Goal: Task Accomplishment & Management: Use online tool/utility

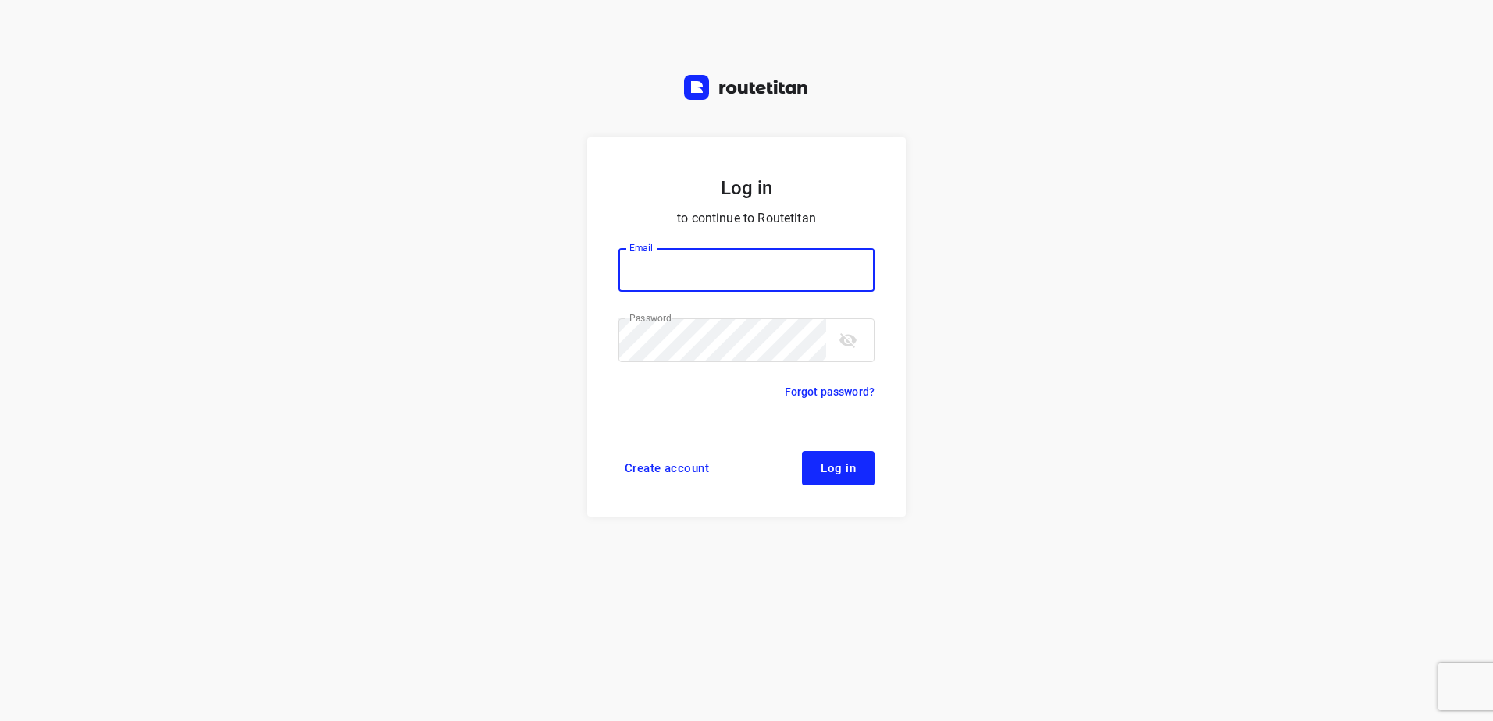
type input "[EMAIL_ADDRESS][DOMAIN_NAME]"
click at [831, 468] on span "Log in" at bounding box center [837, 468] width 35 height 12
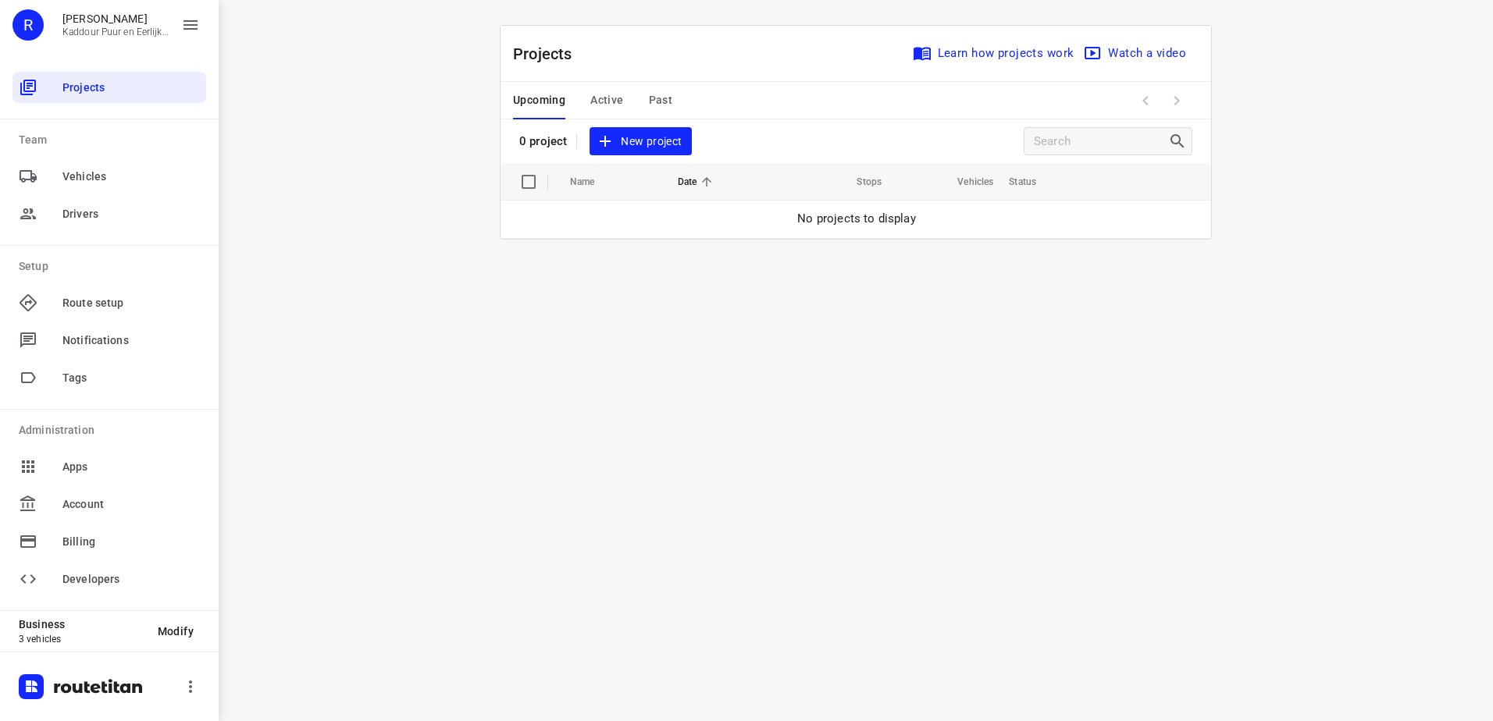
click at [635, 143] on span "New project" at bounding box center [640, 142] width 83 height 20
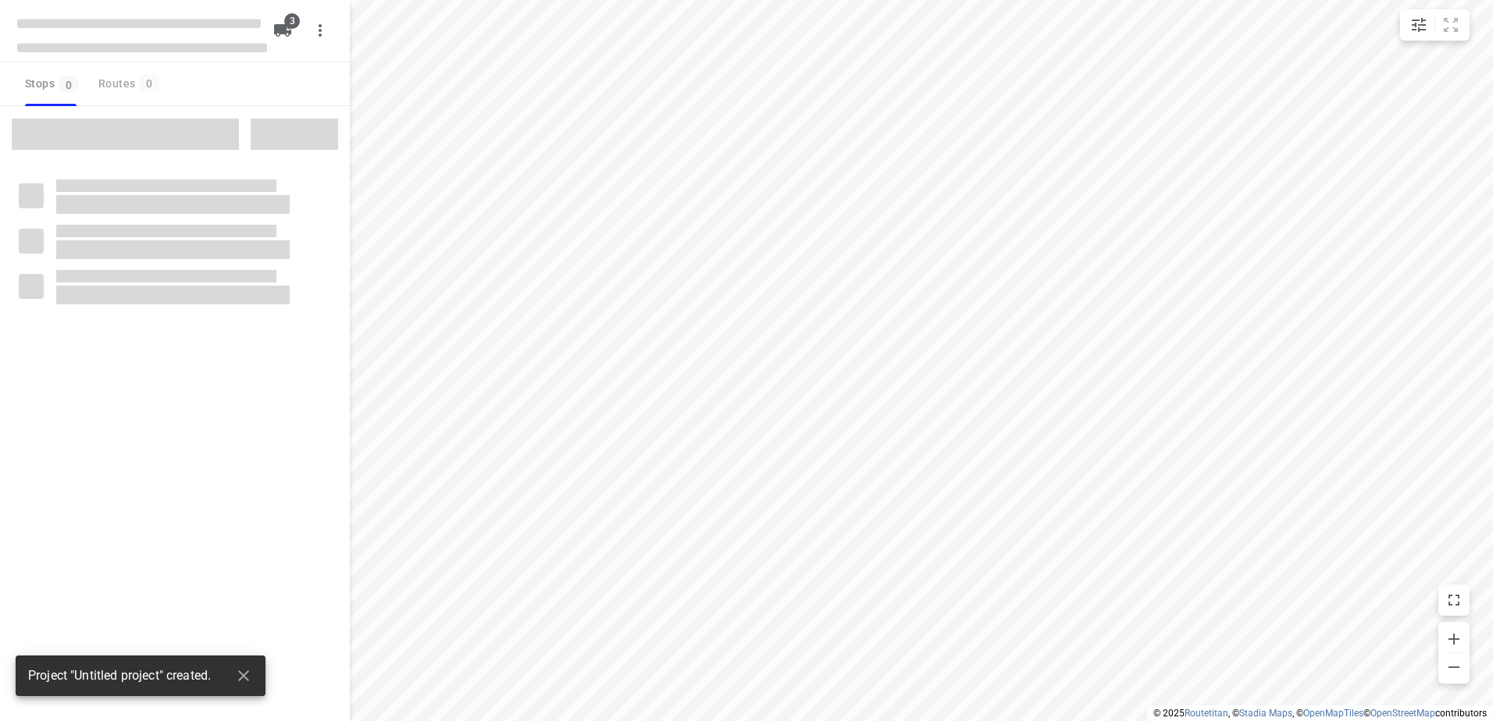
type input "distance"
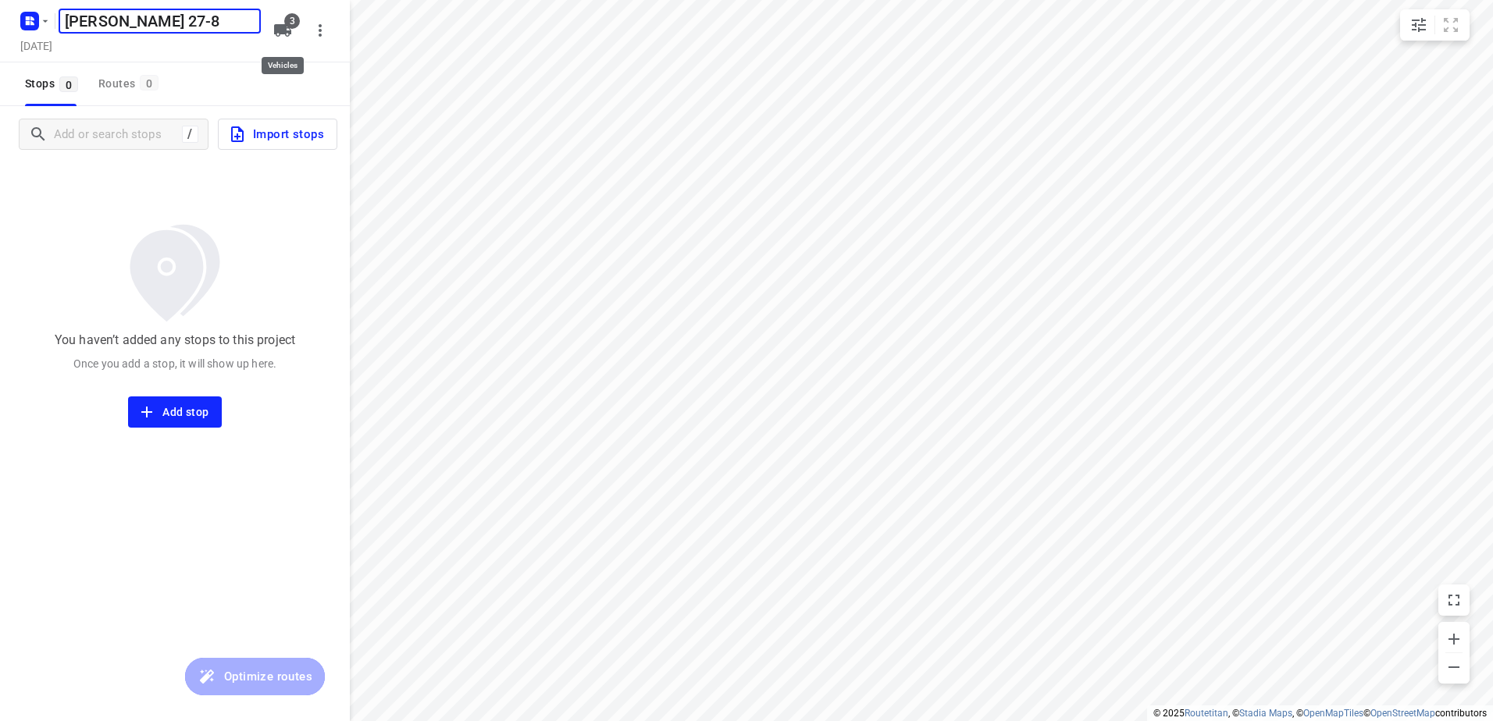
type input "[PERSON_NAME] 27-8"
click at [282, 23] on icon "button" at bounding box center [282, 30] width 19 height 19
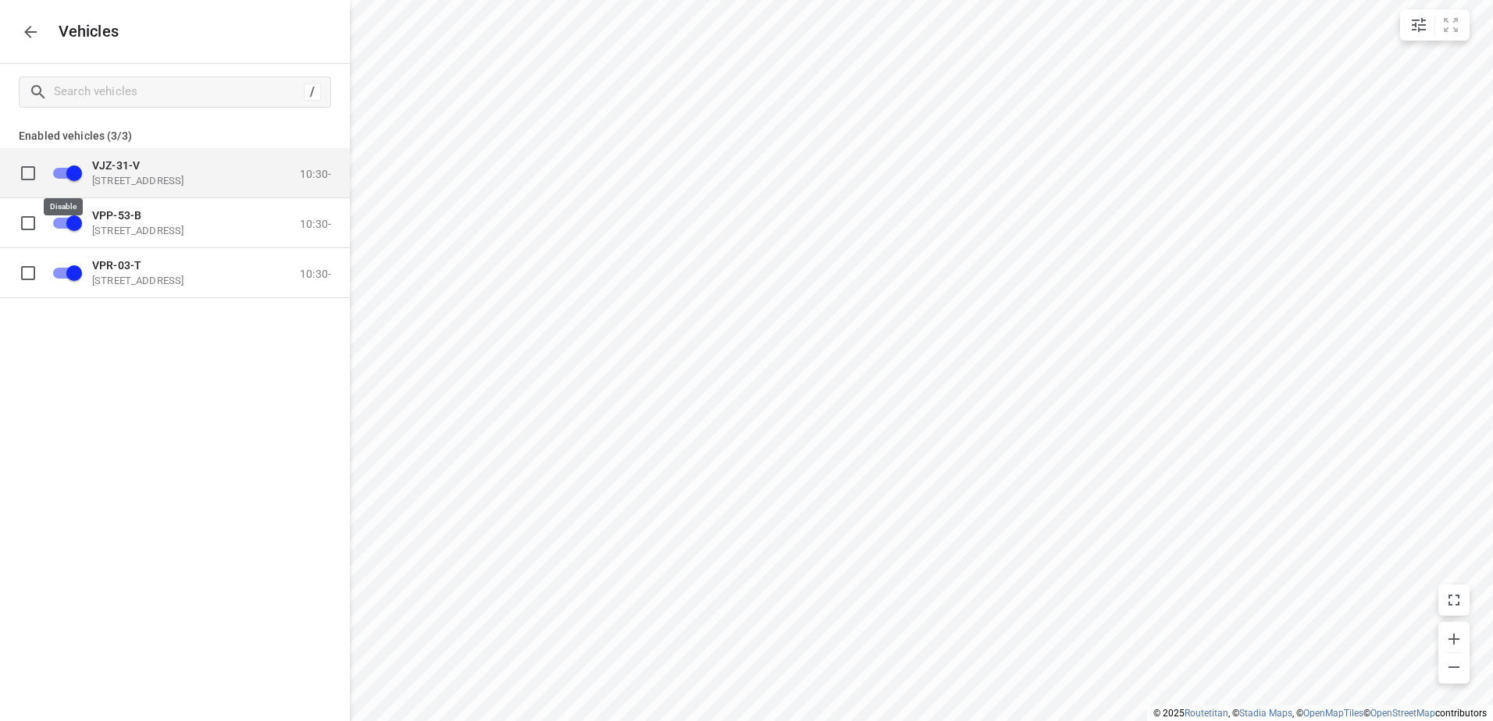
click at [68, 169] on input "grid" at bounding box center [74, 173] width 89 height 30
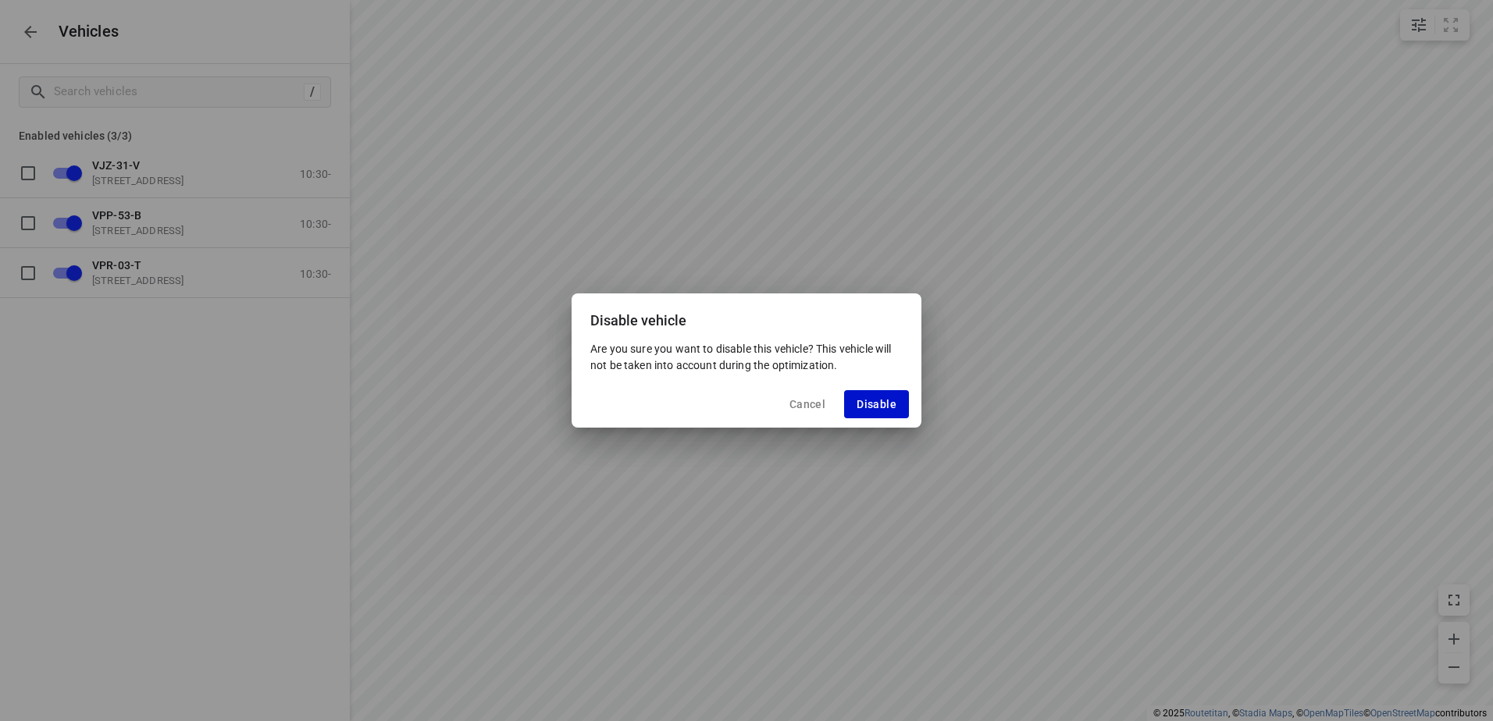
click at [876, 403] on span "Disable" at bounding box center [876, 404] width 40 height 12
checkbox input "false"
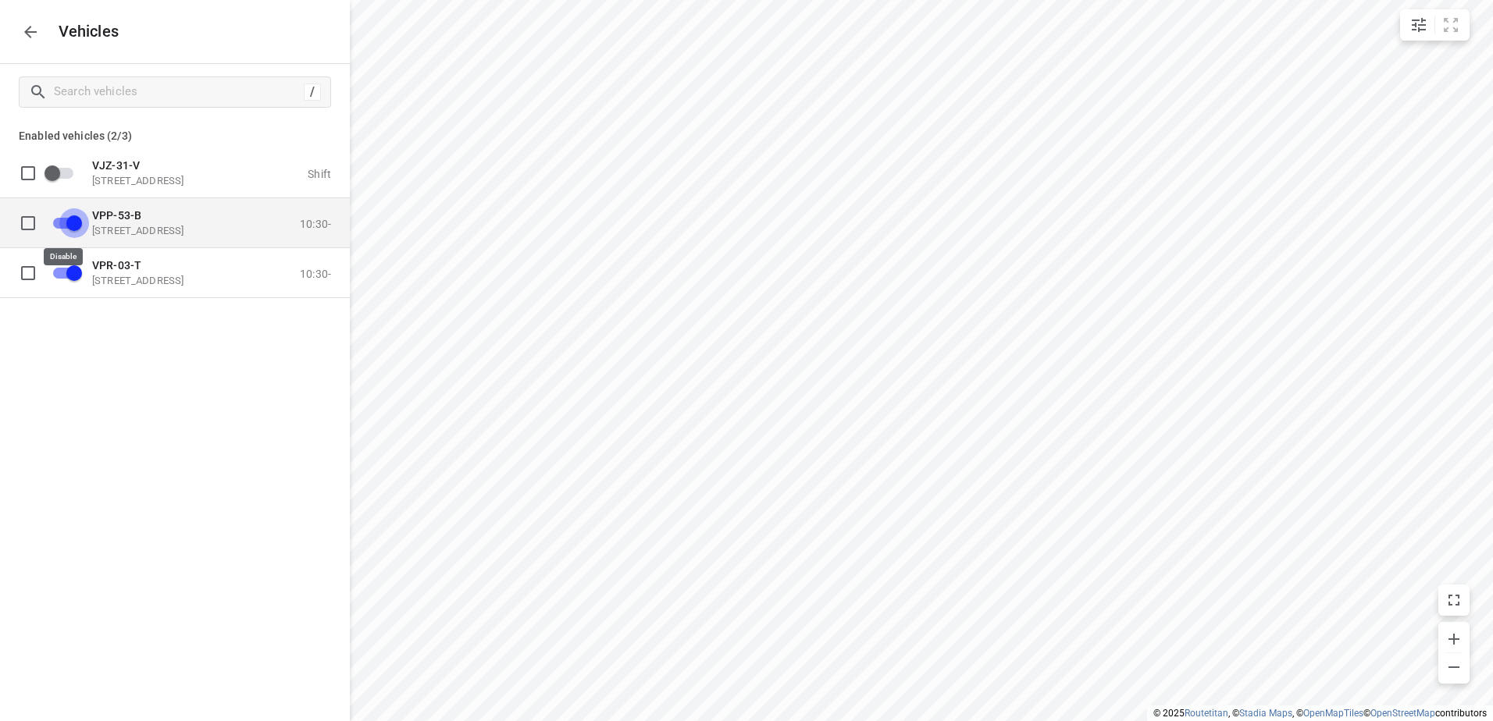
click at [71, 219] on input "grid" at bounding box center [74, 223] width 89 height 30
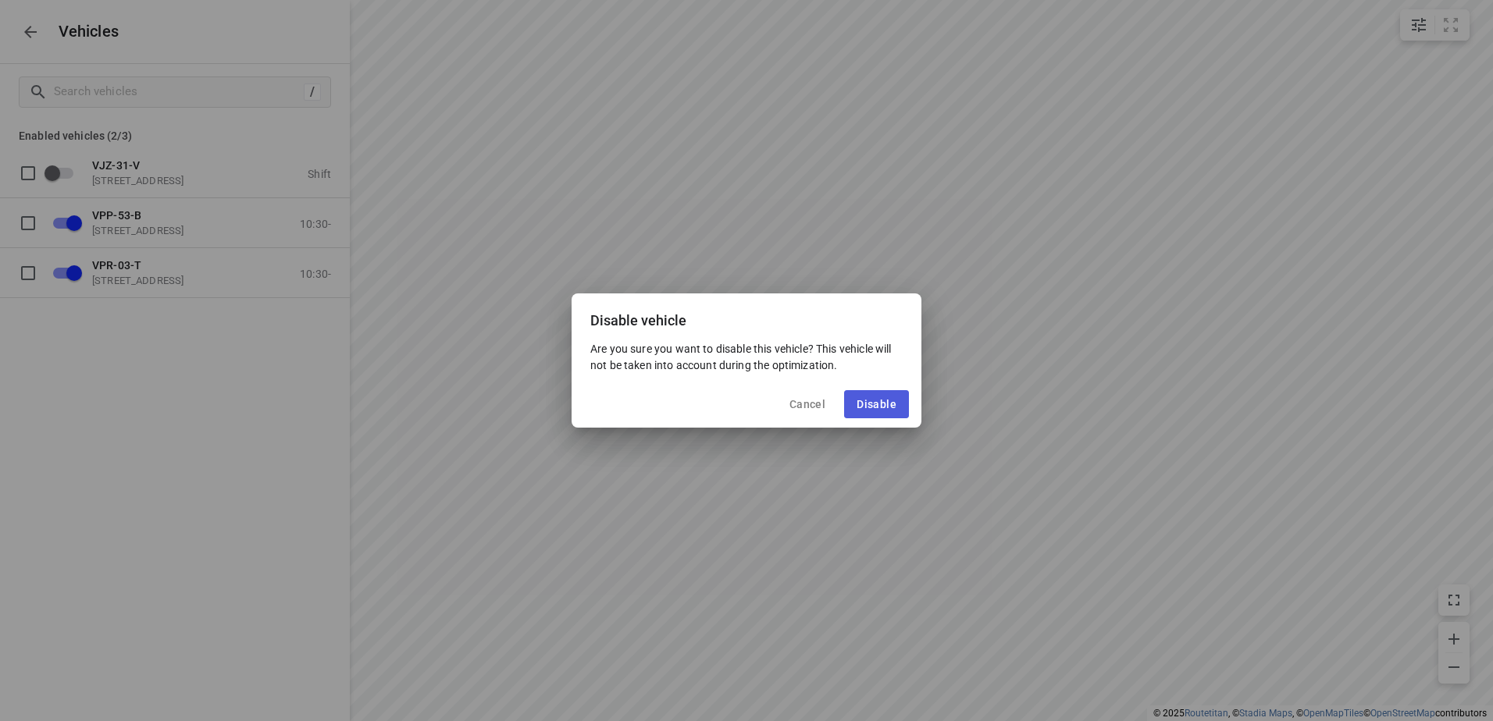
click at [878, 405] on span "Disable" at bounding box center [876, 404] width 40 height 12
checkbox input "false"
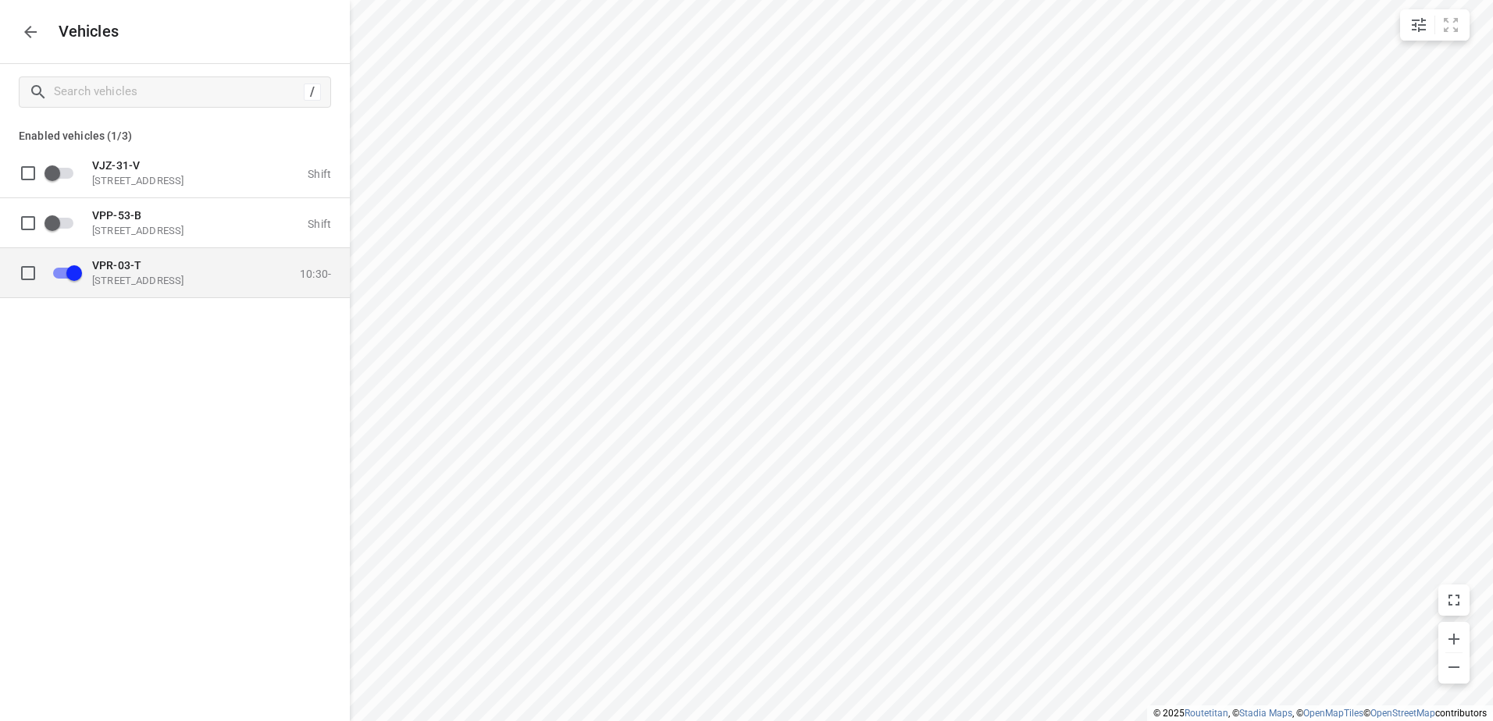
click at [140, 269] on span "VPR-03-T" at bounding box center [116, 264] width 49 height 12
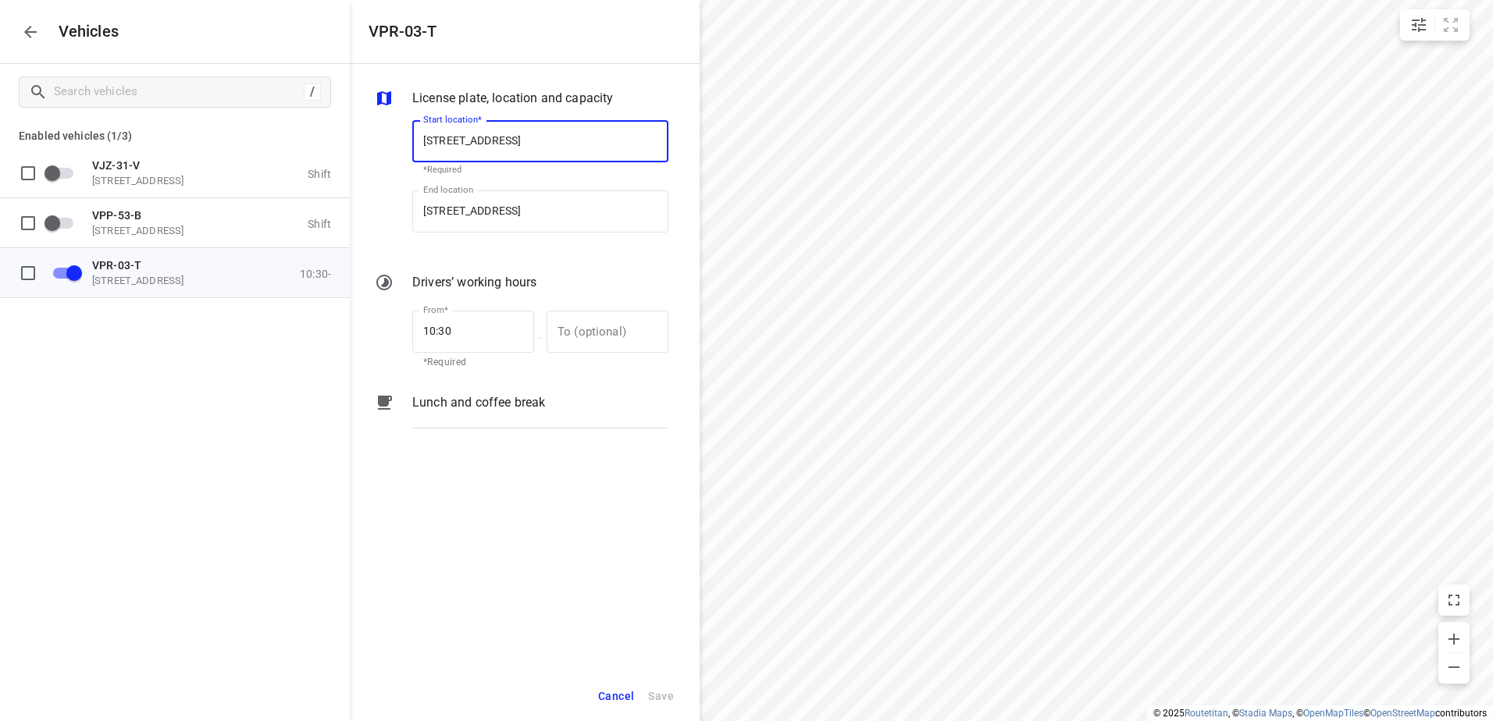
click at [483, 398] on p "Lunch and coffee break" at bounding box center [478, 402] width 133 height 19
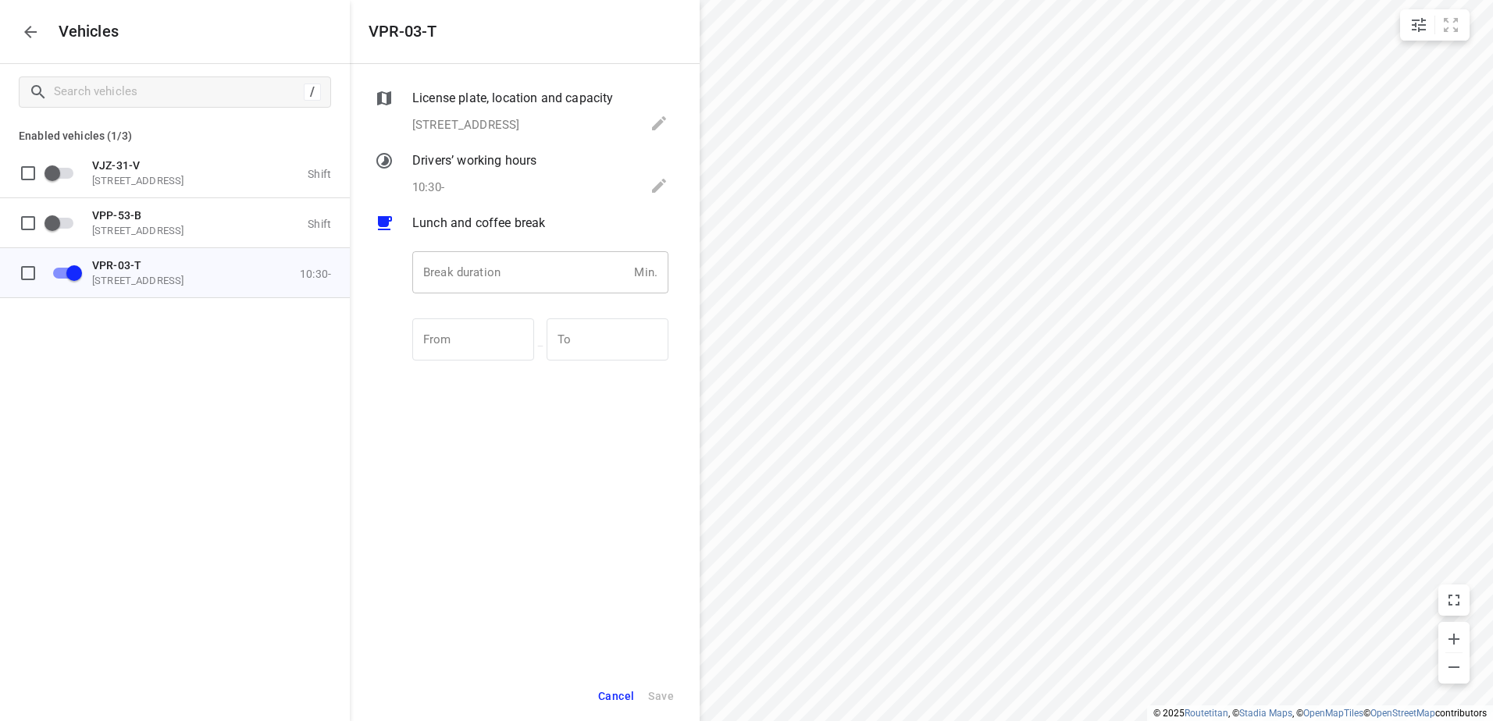
click at [455, 275] on input "number" at bounding box center [519, 272] width 215 height 42
type input "30"
click at [664, 692] on span "Save" at bounding box center [661, 697] width 26 height 20
click at [25, 33] on icon "button" at bounding box center [30, 32] width 12 height 12
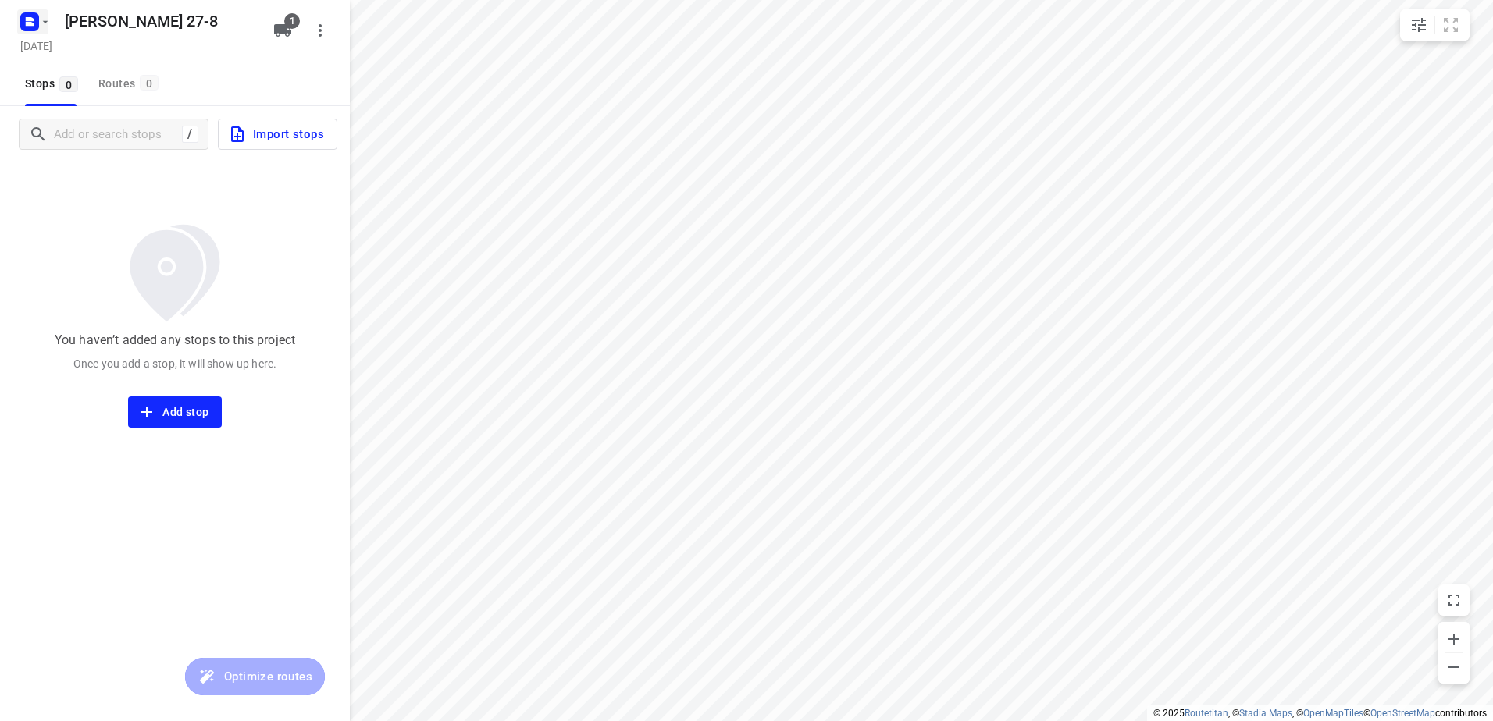
click at [46, 20] on icon "button" at bounding box center [45, 22] width 12 height 12
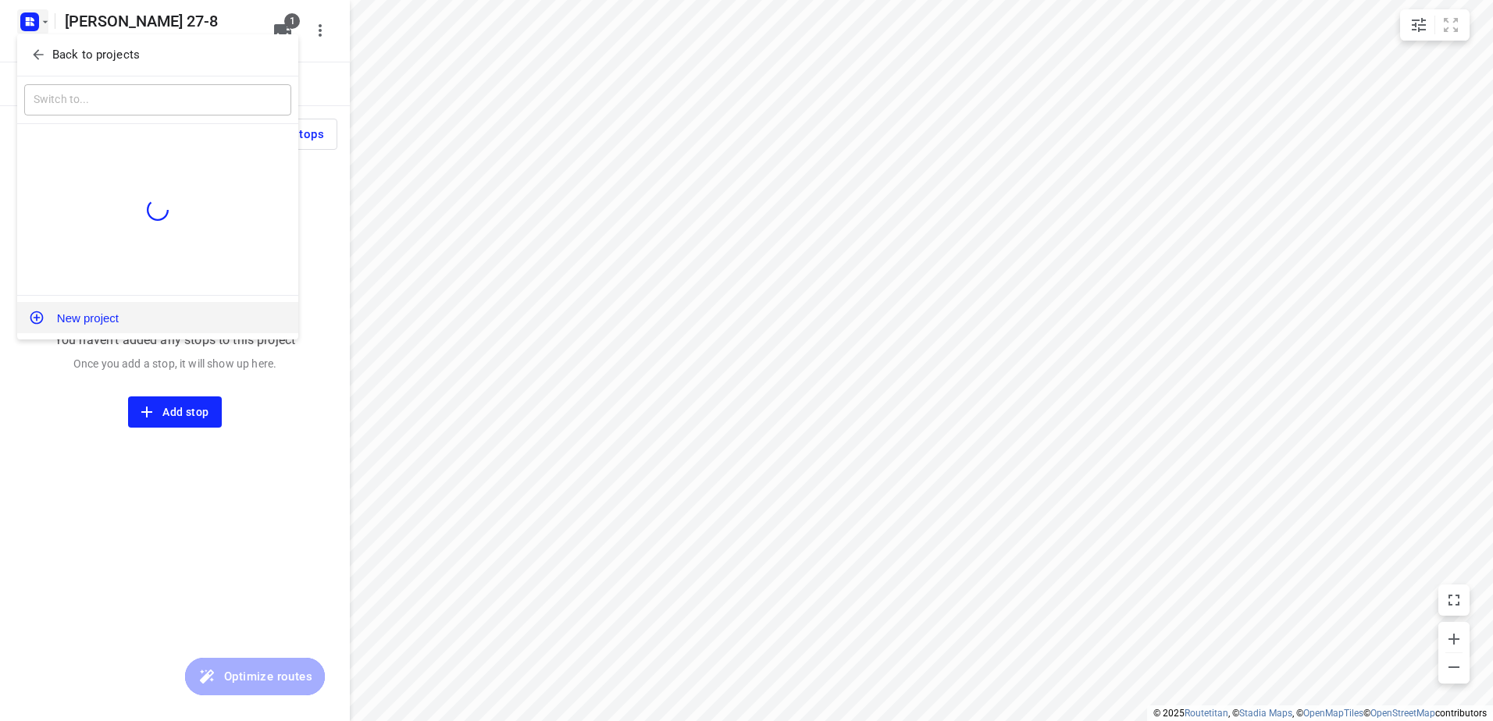
click at [94, 321] on button "New project" at bounding box center [157, 317] width 281 height 31
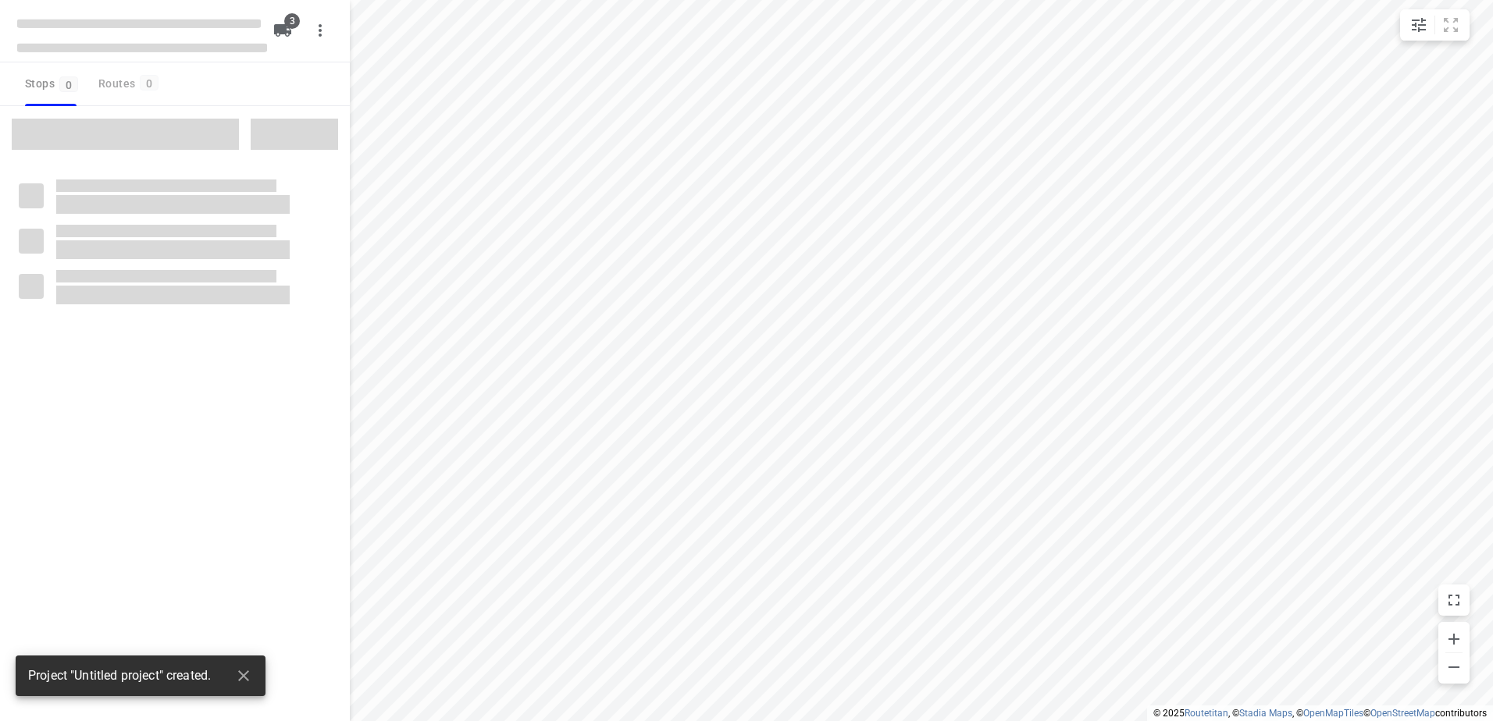
type input "distance"
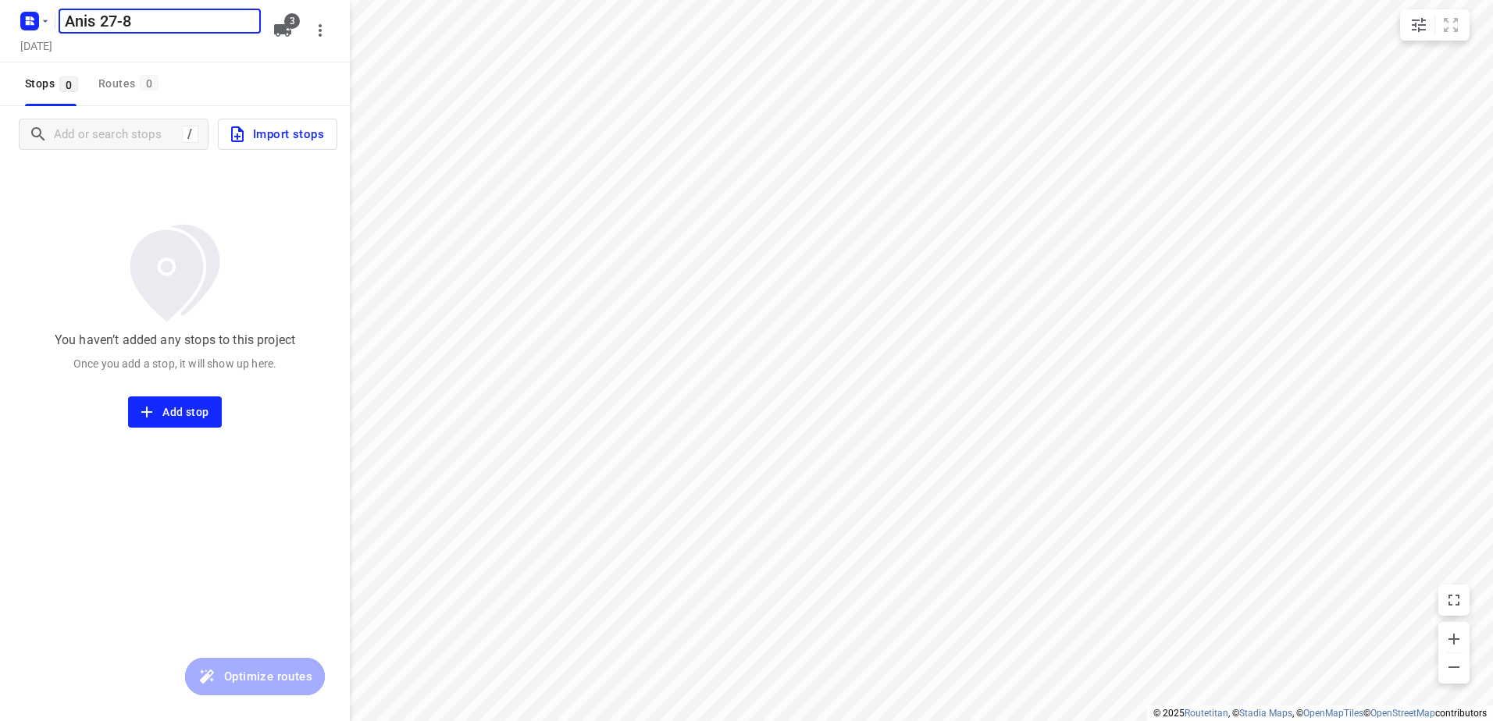
type input "Anis 27-8"
click at [284, 31] on icon "button" at bounding box center [282, 30] width 17 height 12
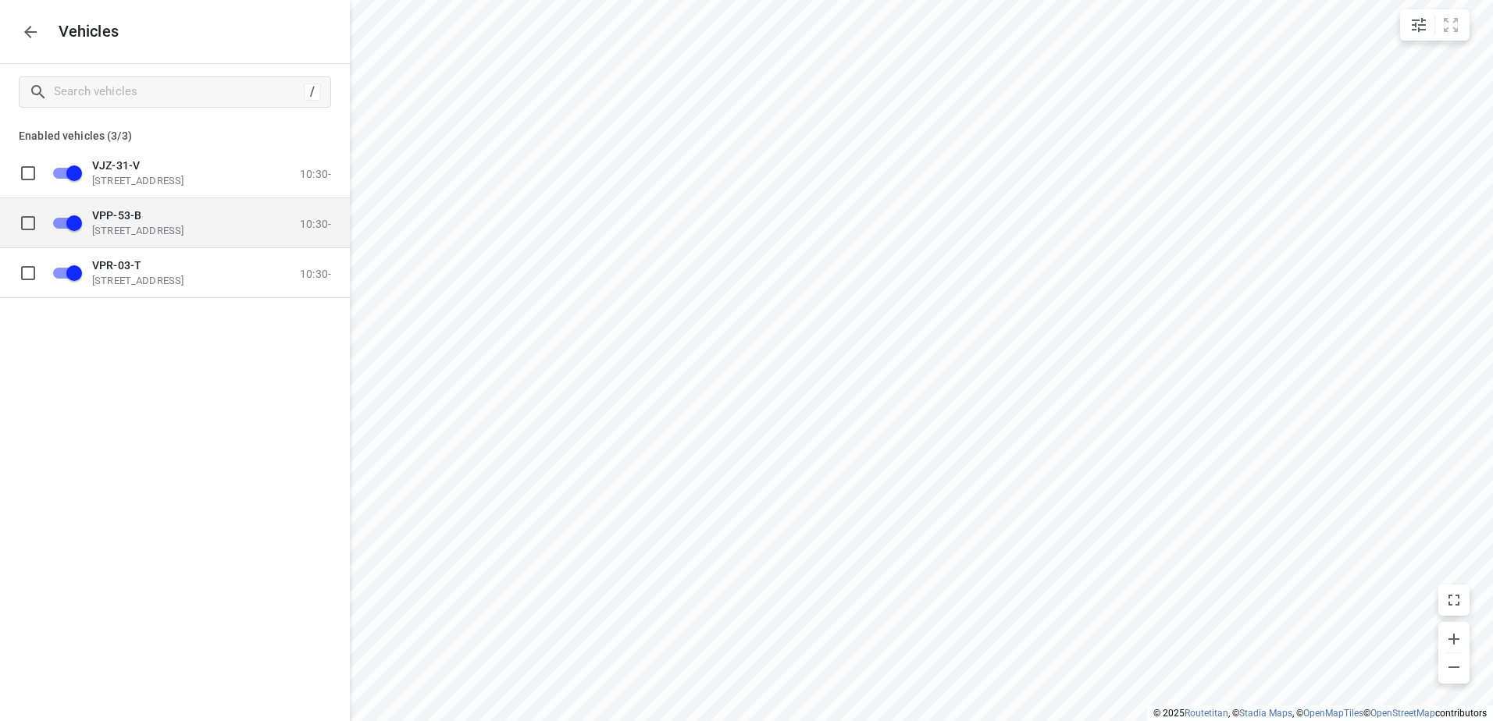
click at [113, 212] on span "VPP-53-B" at bounding box center [116, 214] width 49 height 12
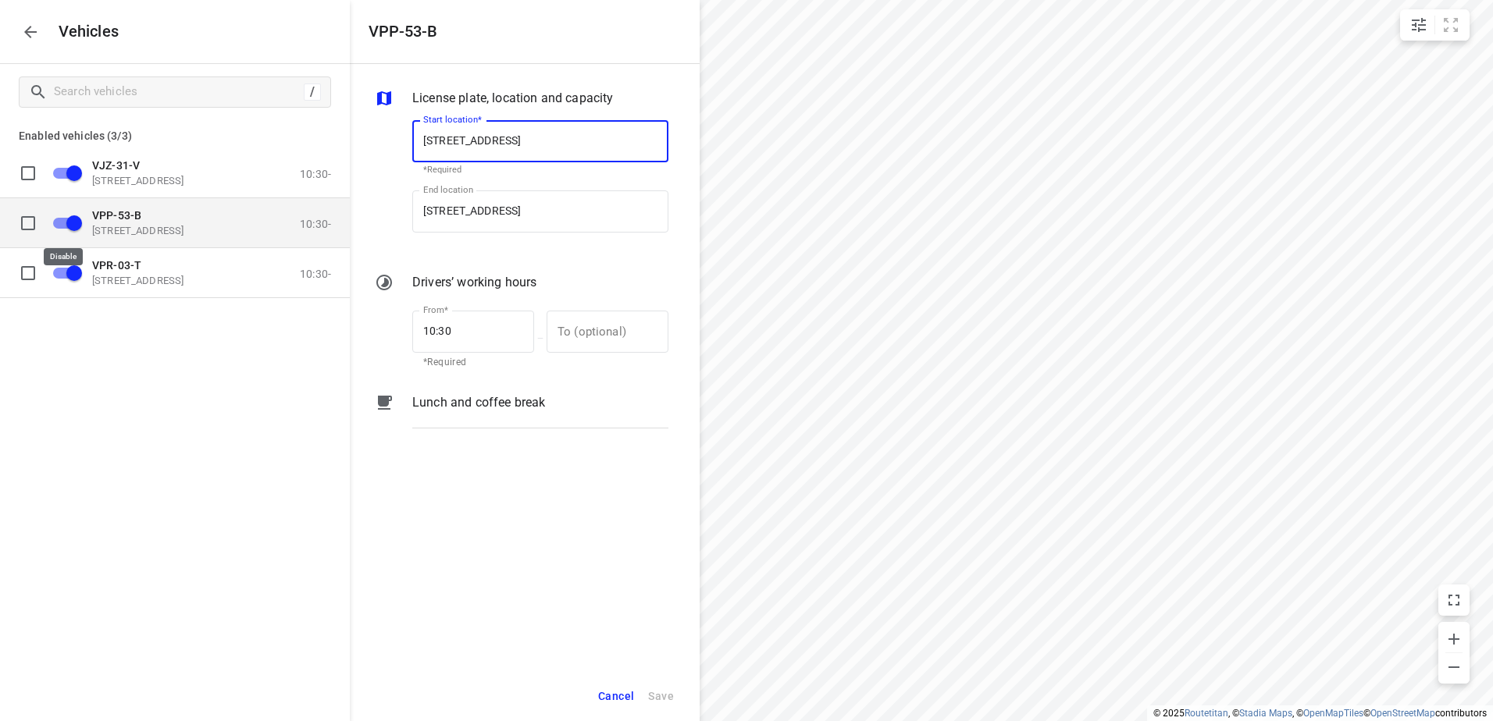
click at [71, 222] on input "grid" at bounding box center [74, 223] width 89 height 30
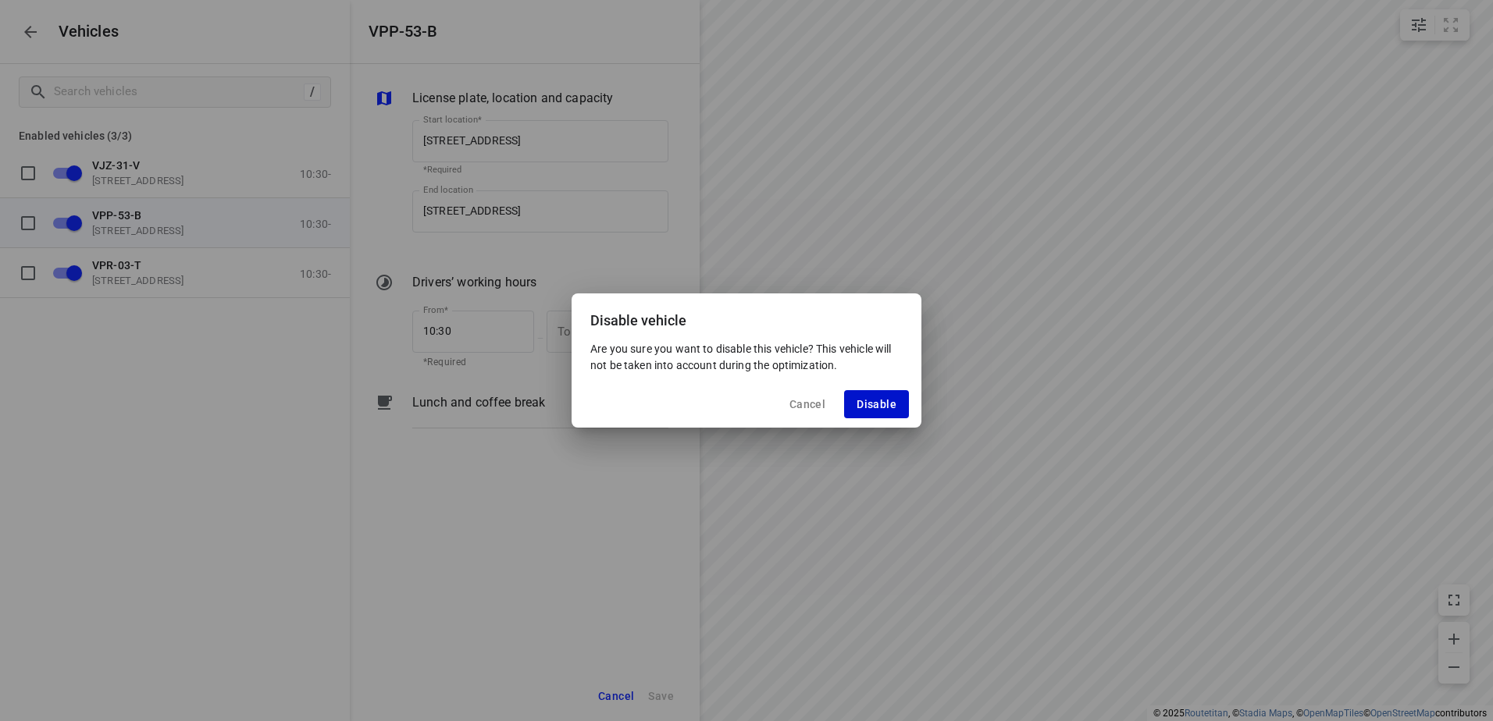
click at [882, 397] on button "Disable" at bounding box center [876, 404] width 65 height 28
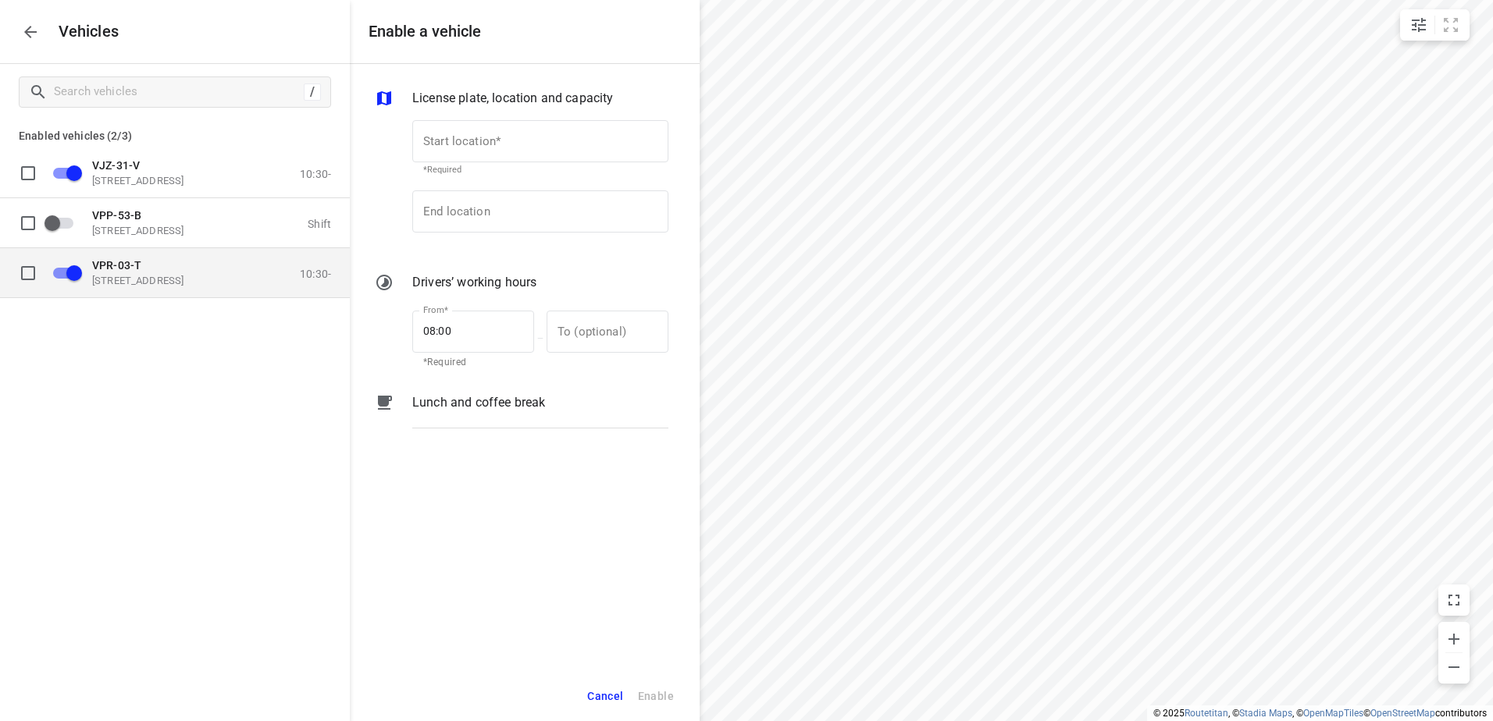
checkbox input "false"
click at [67, 273] on input "grid" at bounding box center [74, 273] width 89 height 30
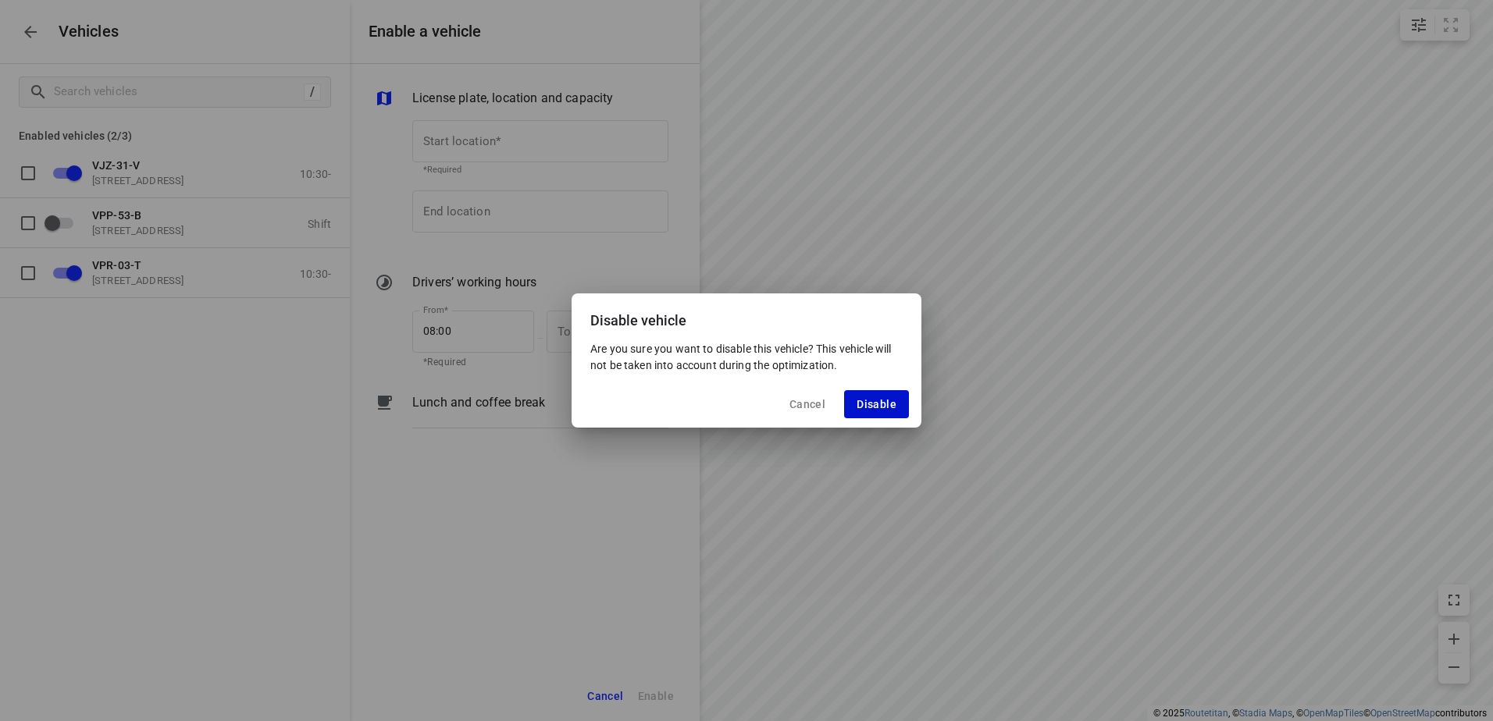
click at [879, 404] on span "Disable" at bounding box center [876, 404] width 40 height 12
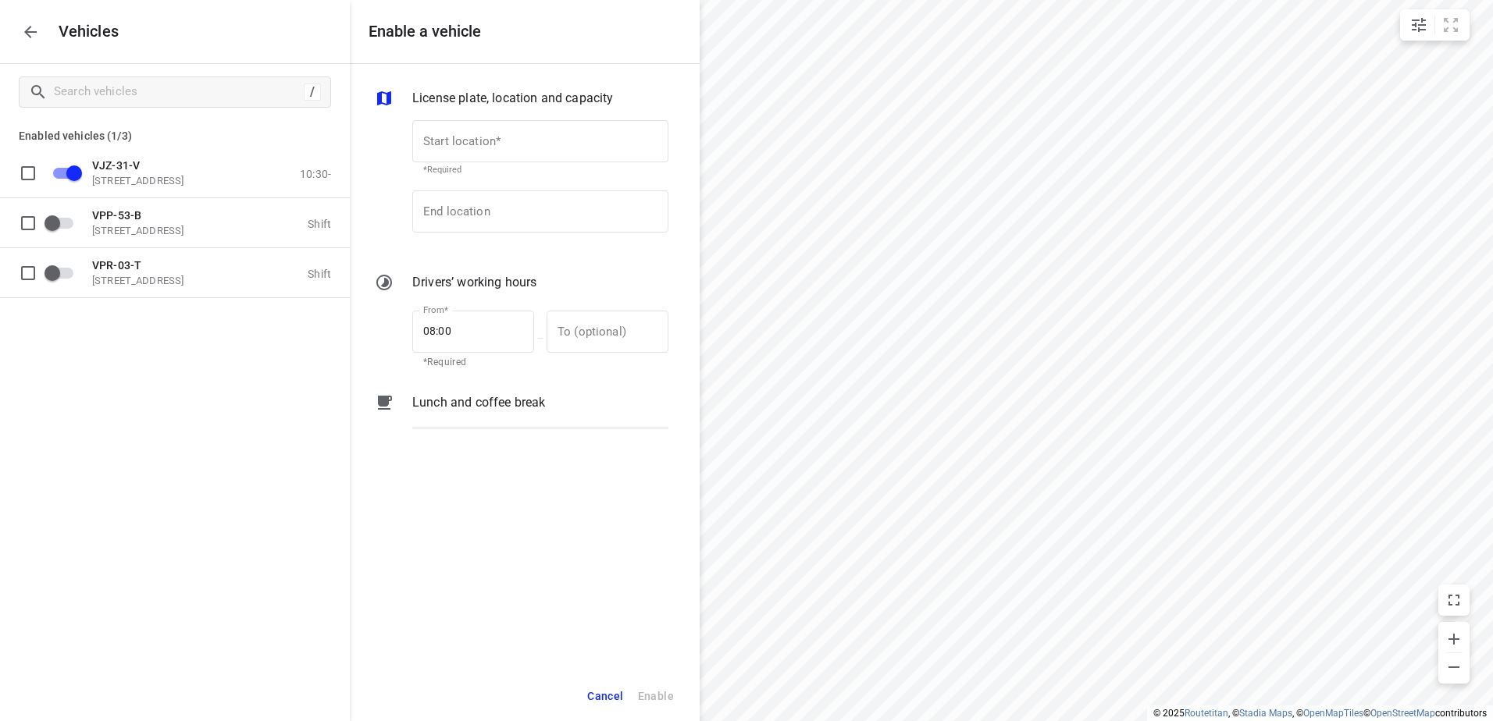
checkbox input "false"
click at [105, 169] on span "VJZ-31-V" at bounding box center [116, 164] width 48 height 12
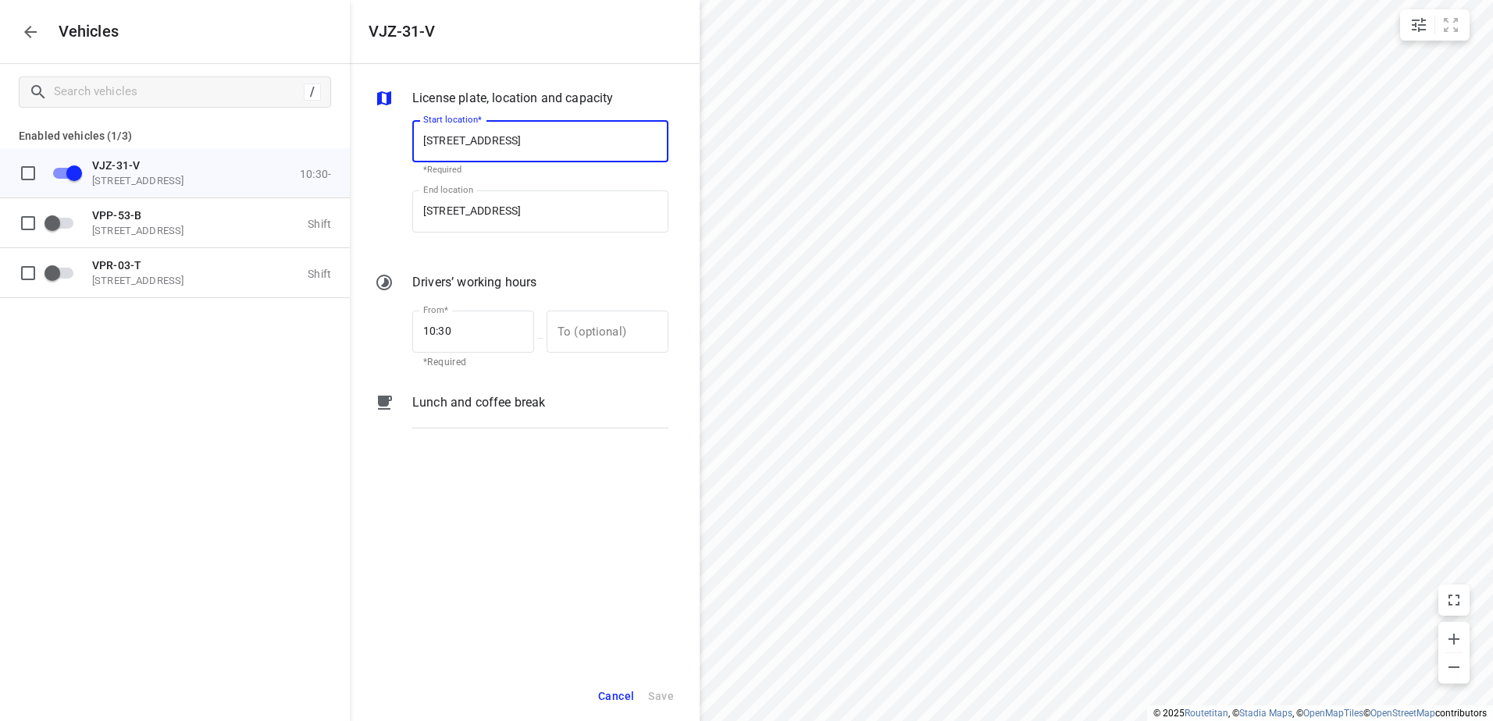
click at [451, 410] on p "Lunch and coffee break" at bounding box center [478, 402] width 133 height 19
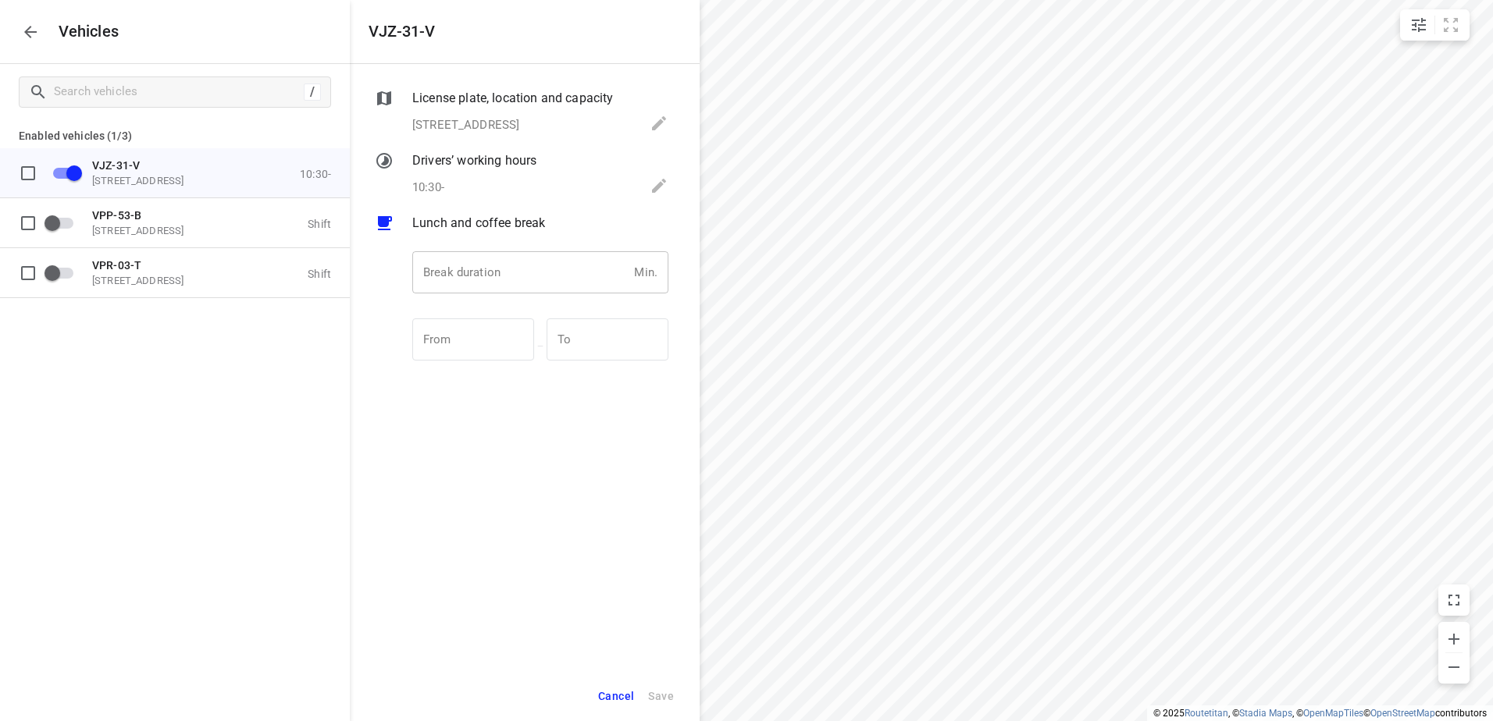
click at [474, 272] on input "number" at bounding box center [519, 272] width 215 height 42
type input "30"
click at [669, 692] on span "Save" at bounding box center [661, 697] width 26 height 20
click at [32, 29] on icon "button" at bounding box center [30, 32] width 19 height 19
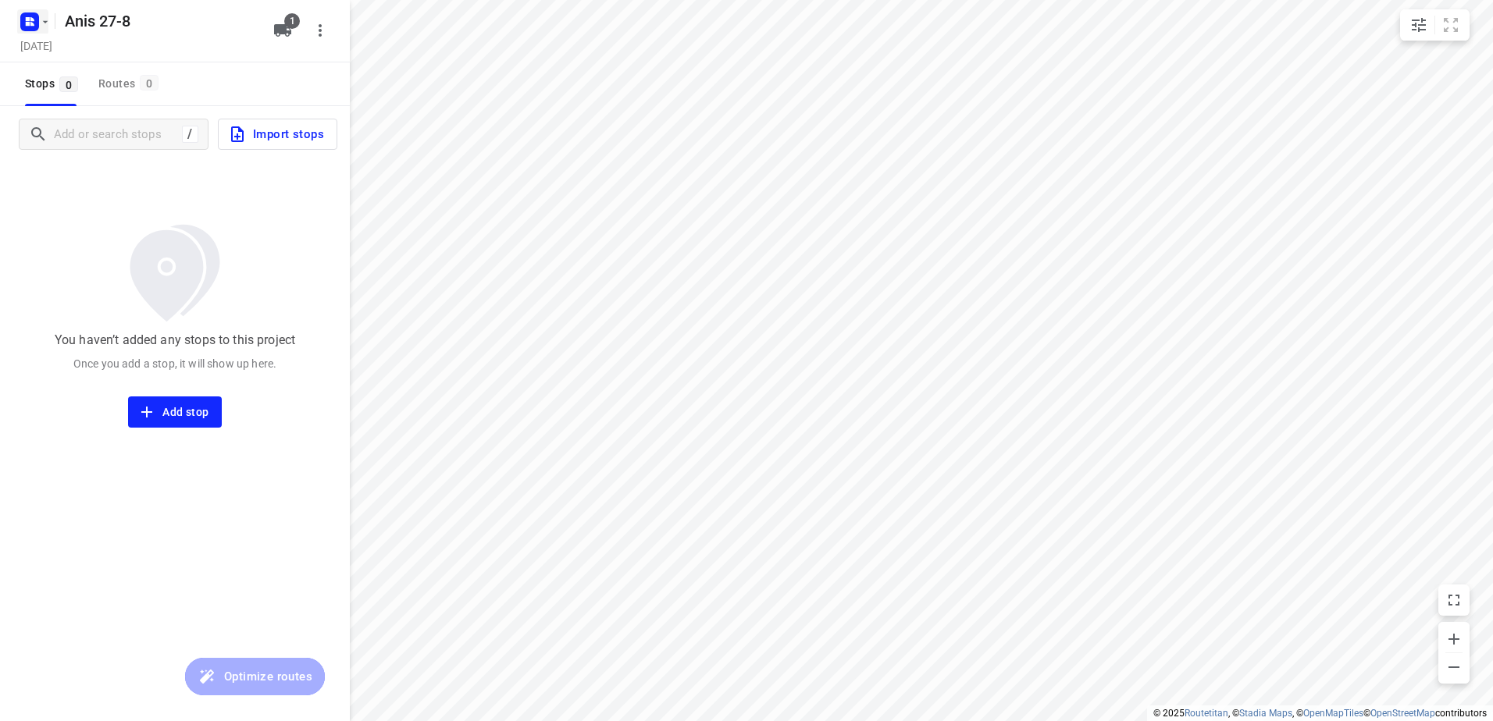
click at [47, 27] on icon "button" at bounding box center [45, 22] width 12 height 12
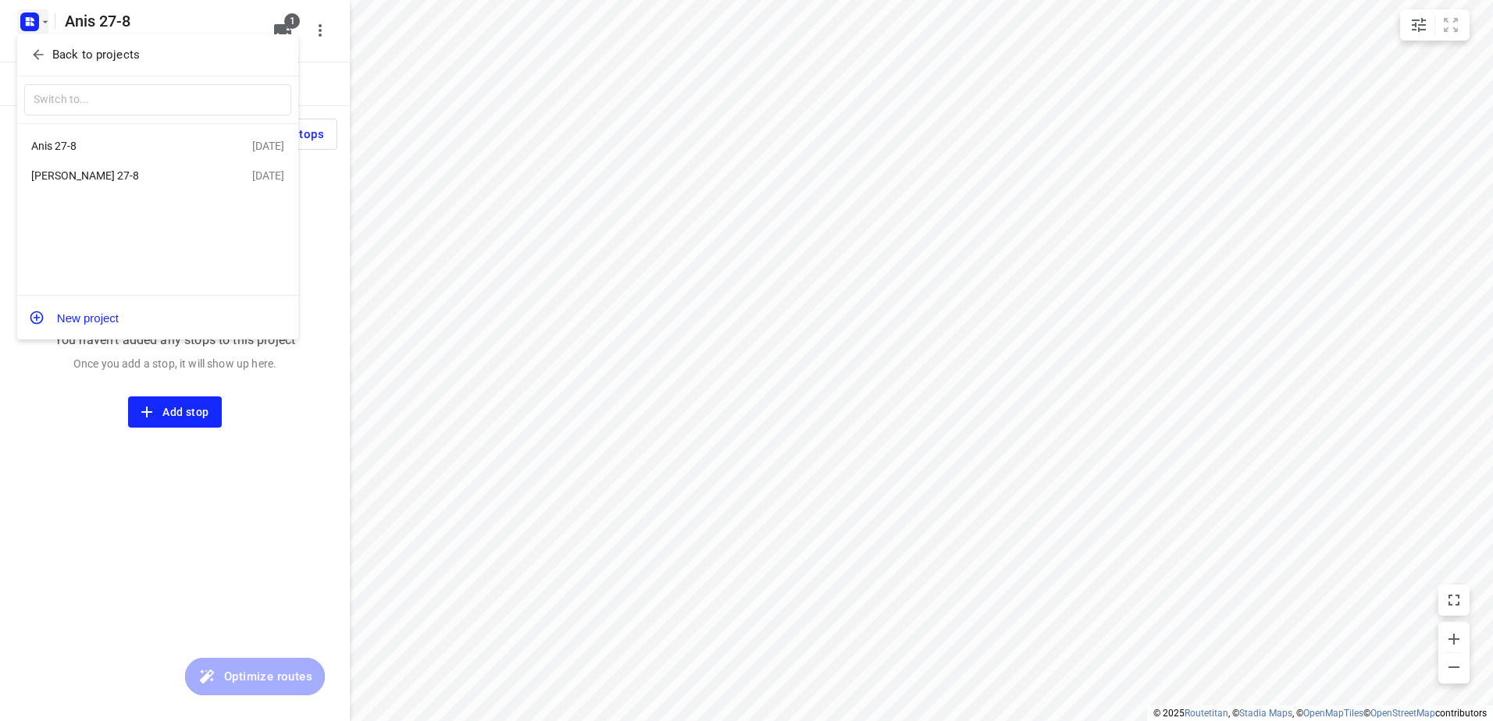
click at [38, 417] on div at bounding box center [746, 360] width 1493 height 721
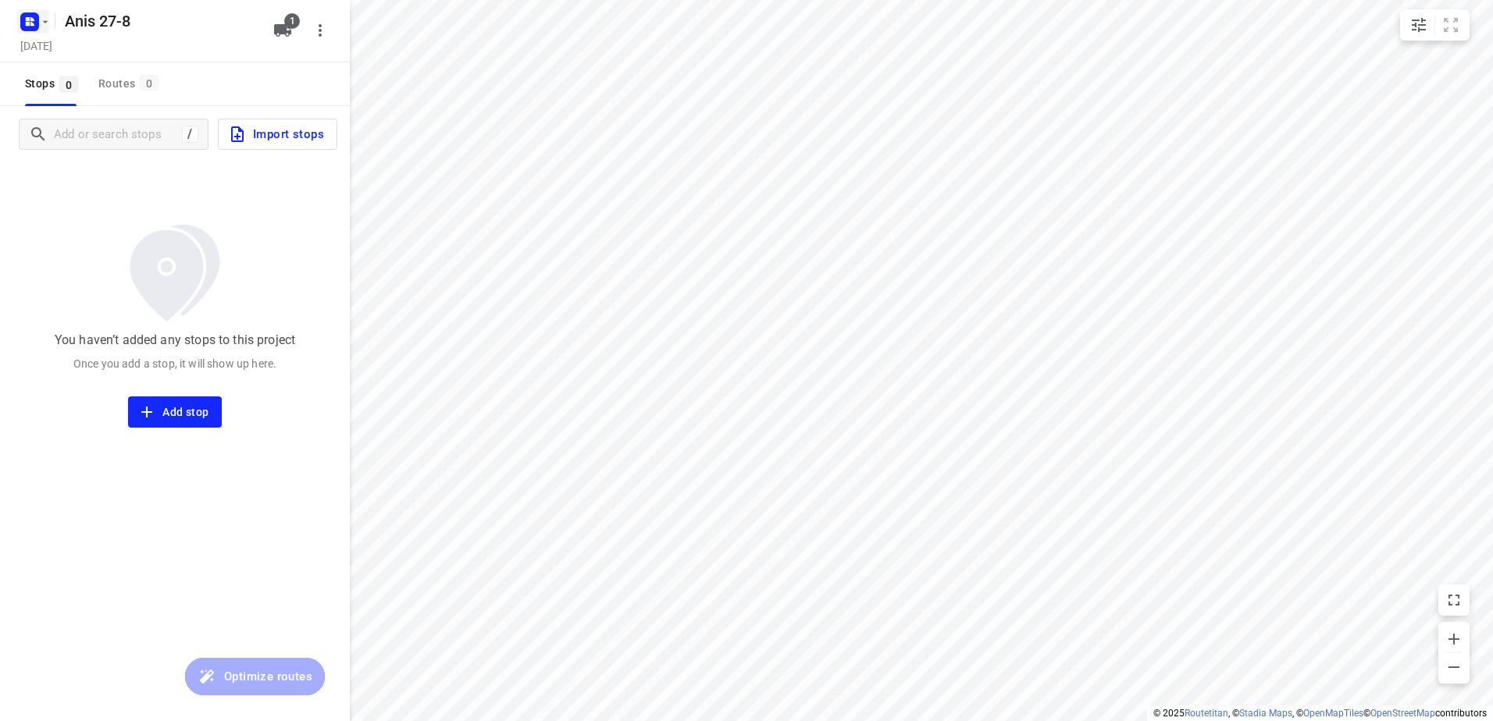
click at [46, 20] on icon "button" at bounding box center [45, 22] width 12 height 12
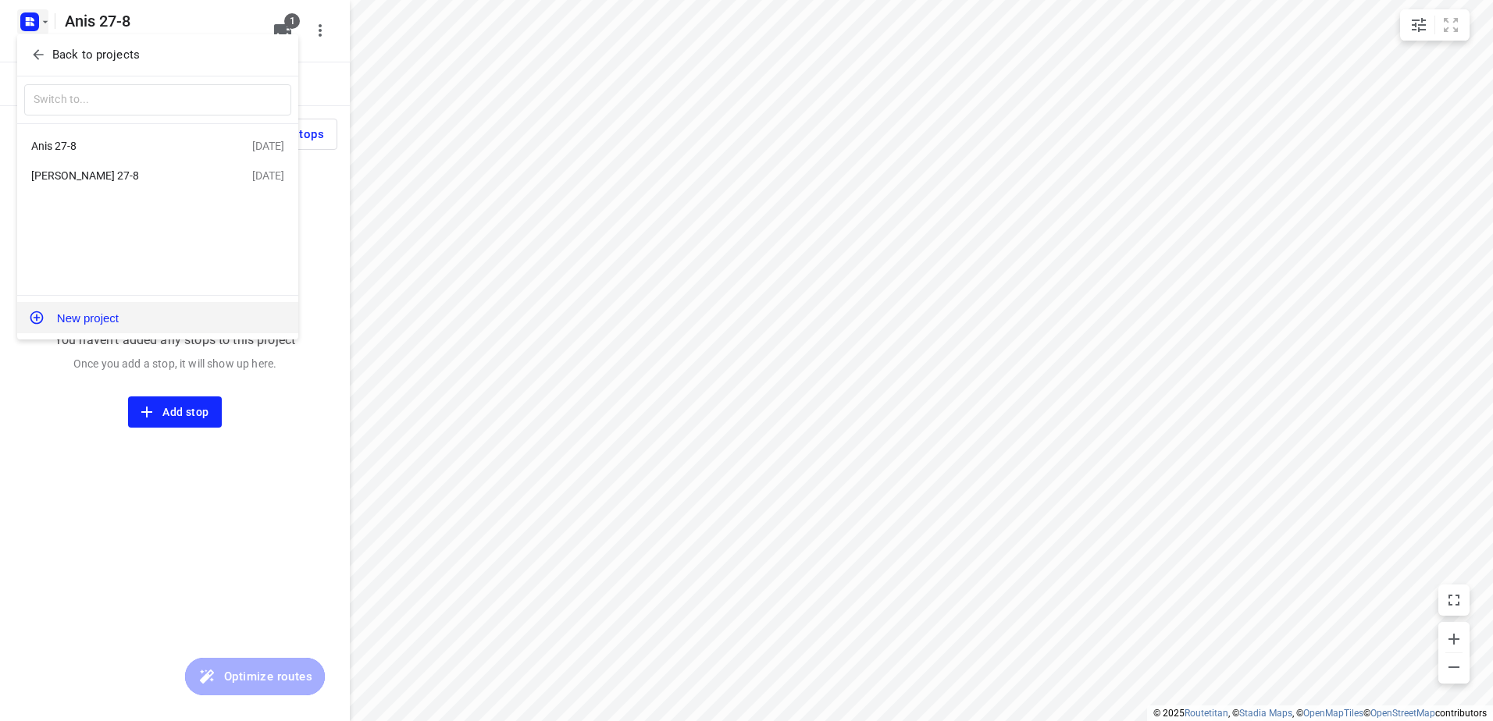
click at [95, 318] on button "New project" at bounding box center [157, 317] width 281 height 31
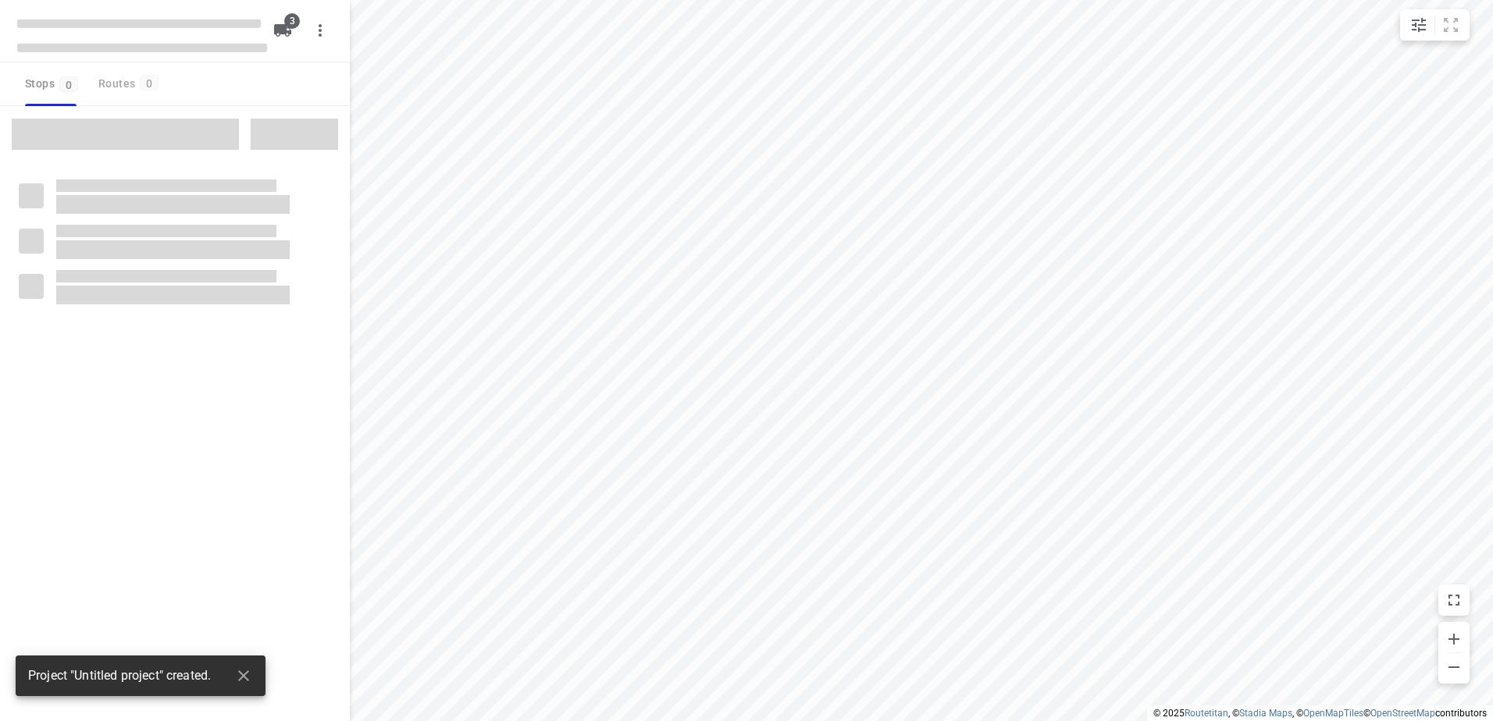
type input "distance"
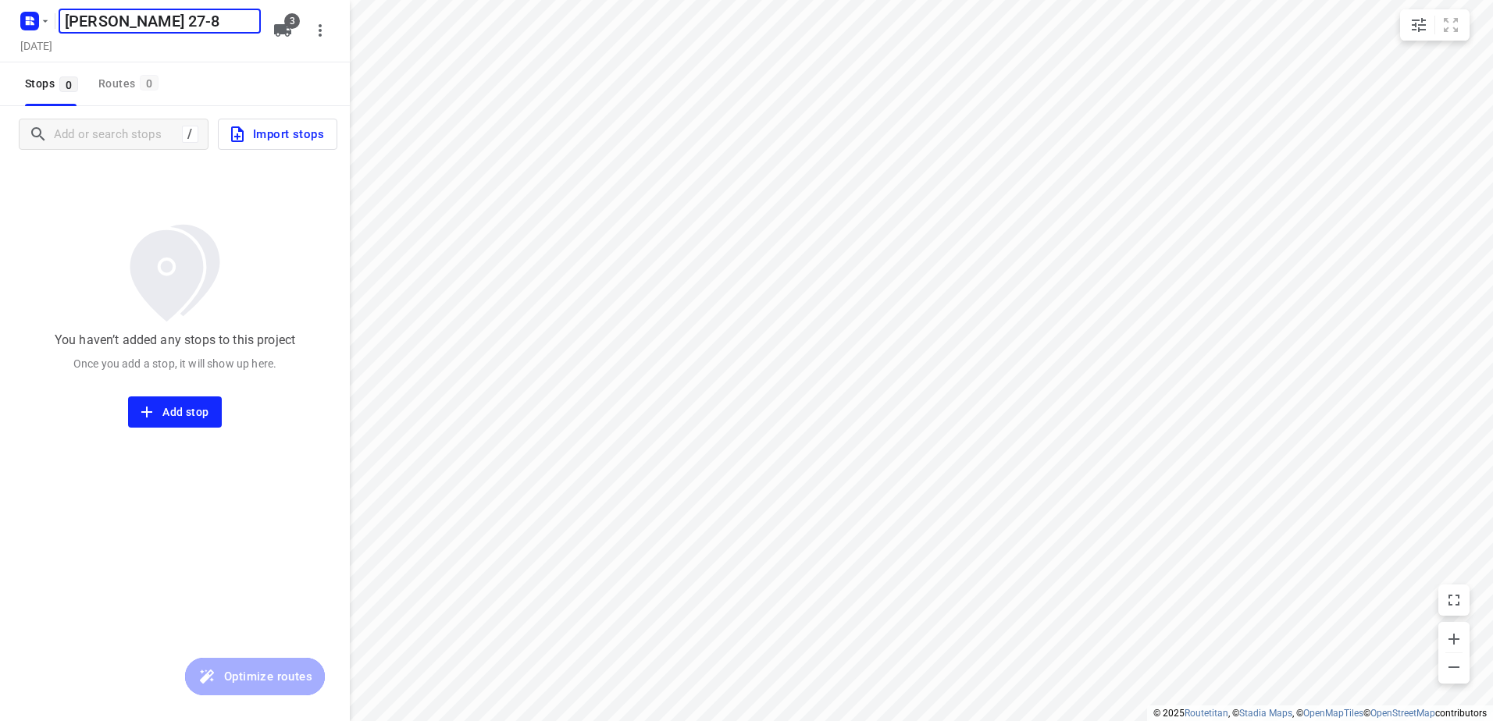
type input "[PERSON_NAME] 27-8"
click at [286, 17] on span "3" at bounding box center [292, 21] width 16 height 16
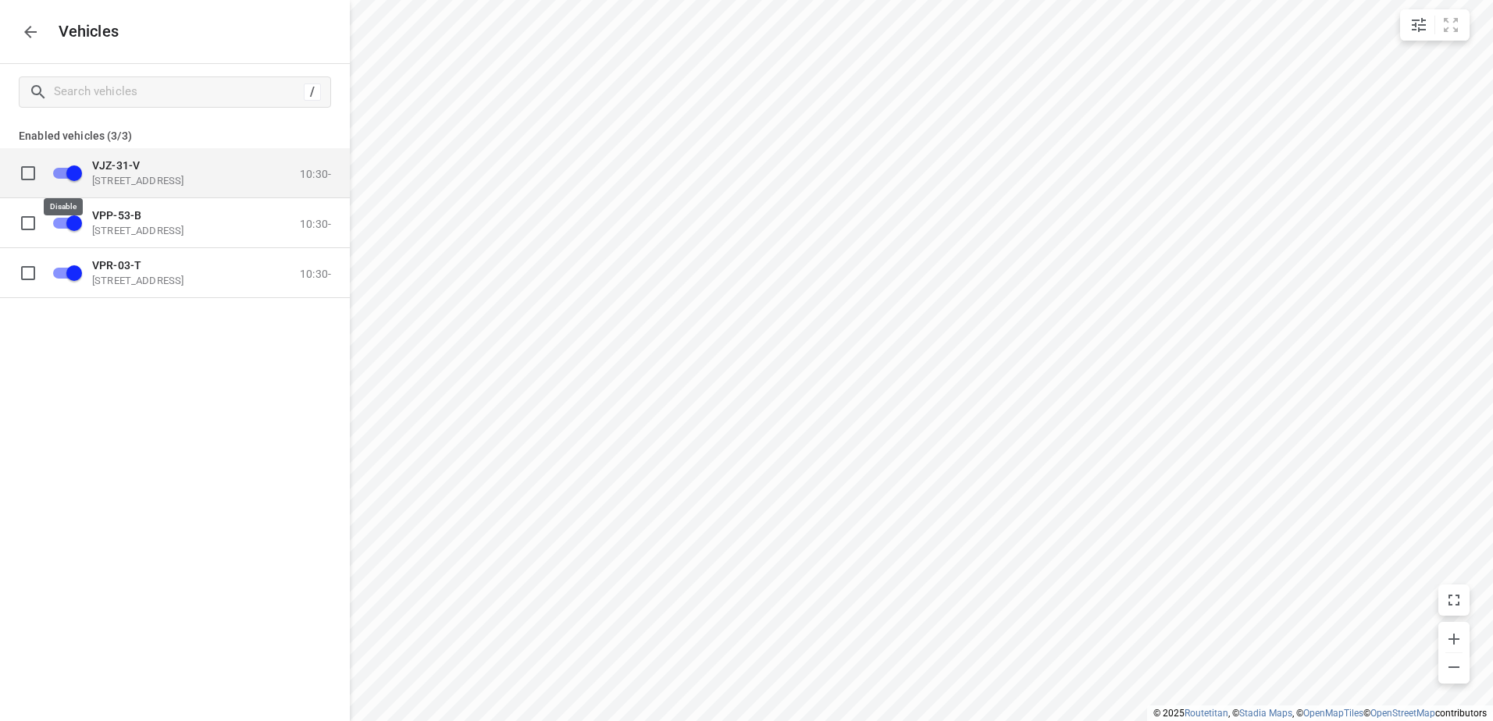
click at [80, 180] on input "grid" at bounding box center [74, 173] width 89 height 30
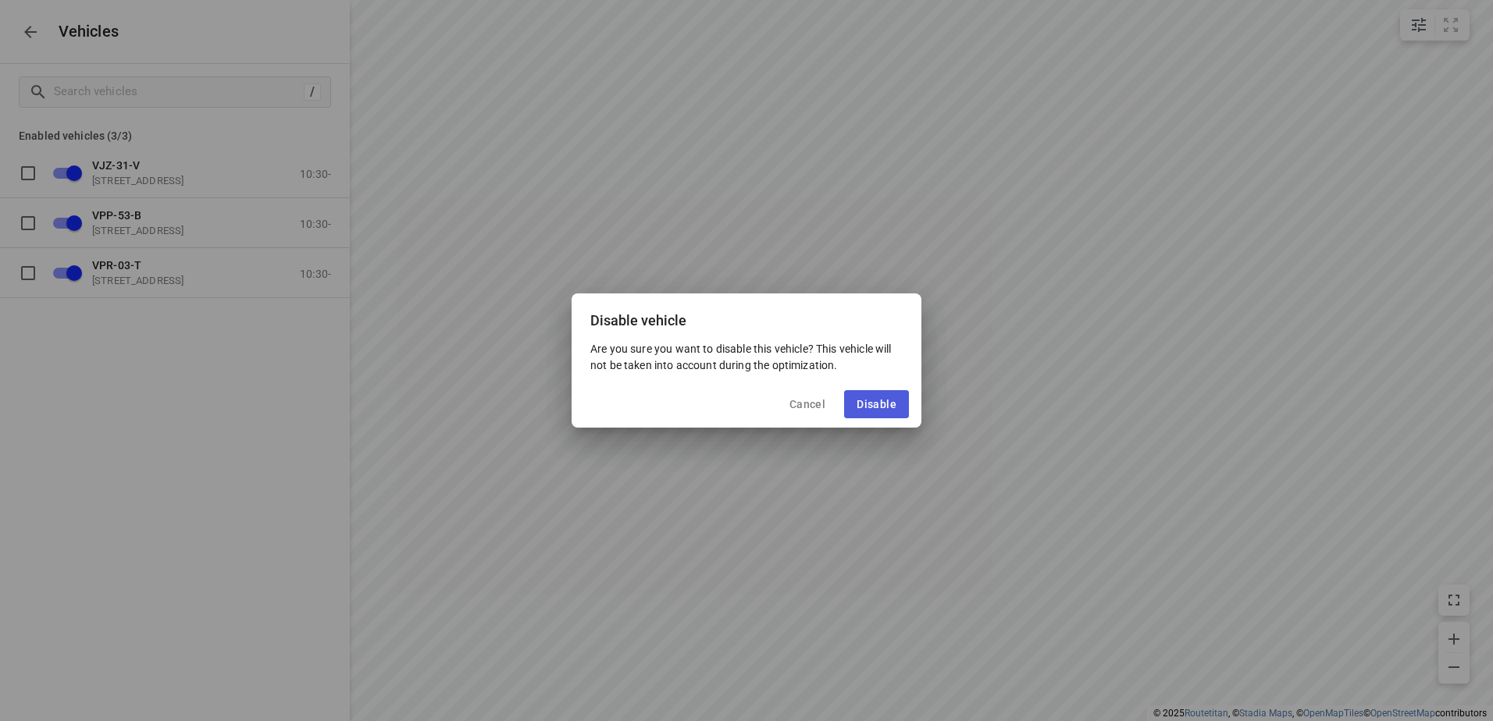
click at [884, 401] on span "Disable" at bounding box center [876, 404] width 40 height 12
checkbox input "false"
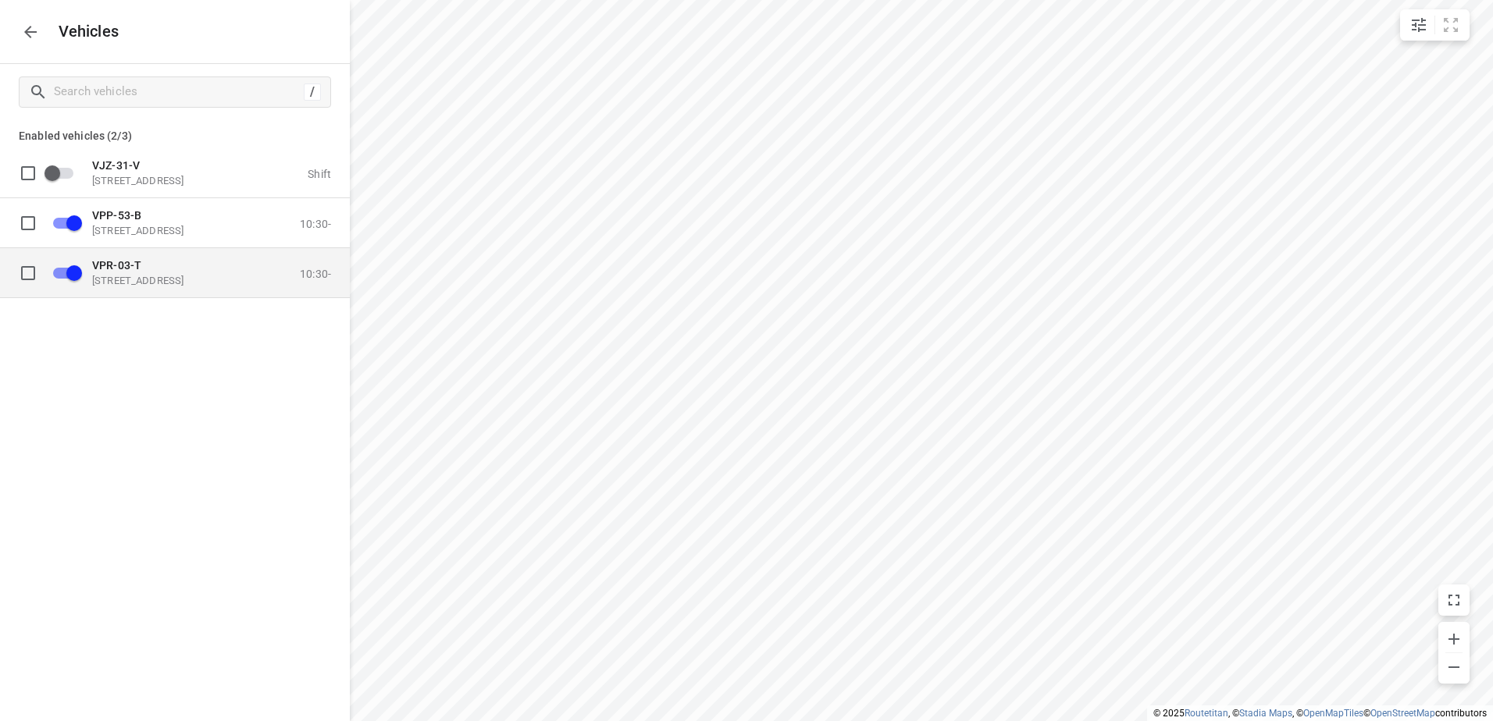
click at [94, 263] on span "VPR-03-T" at bounding box center [116, 264] width 49 height 12
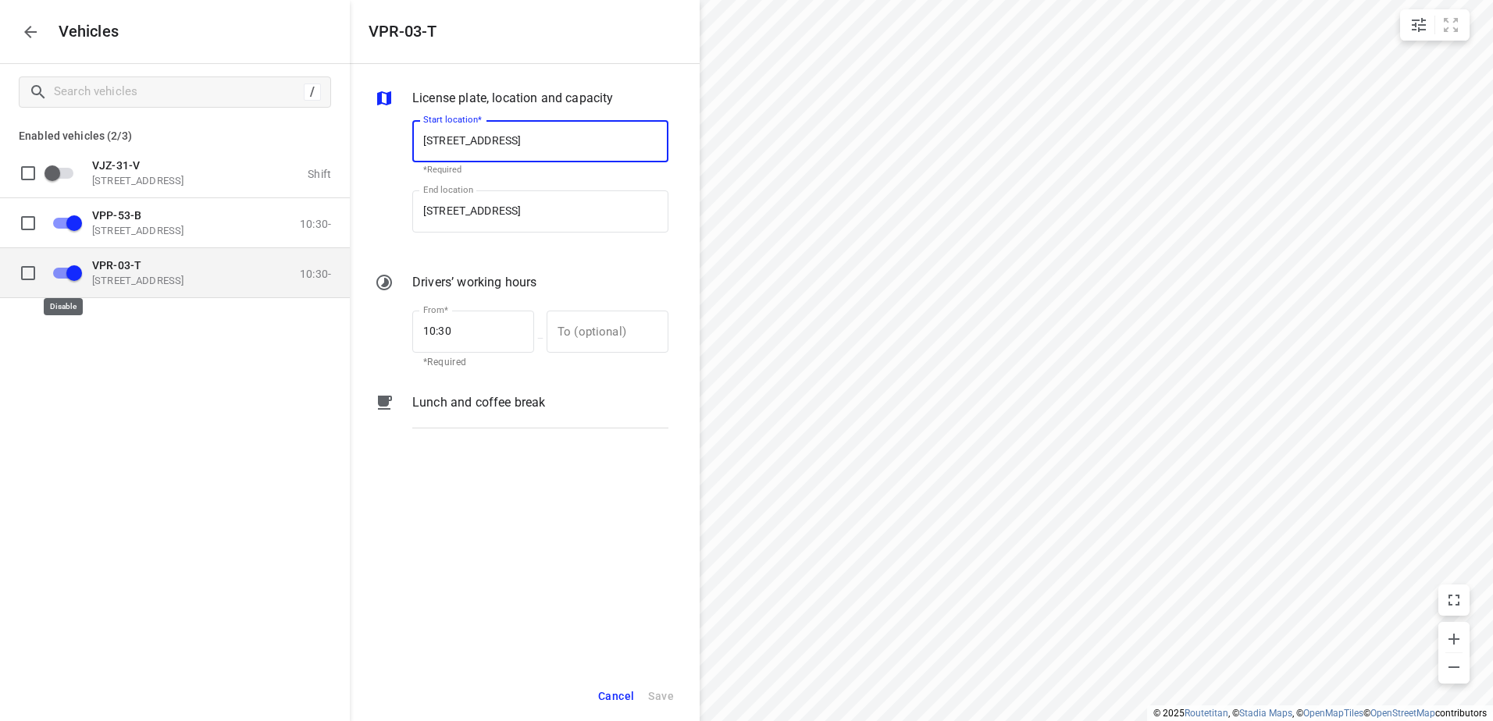
click at [68, 267] on input "grid" at bounding box center [74, 273] width 89 height 30
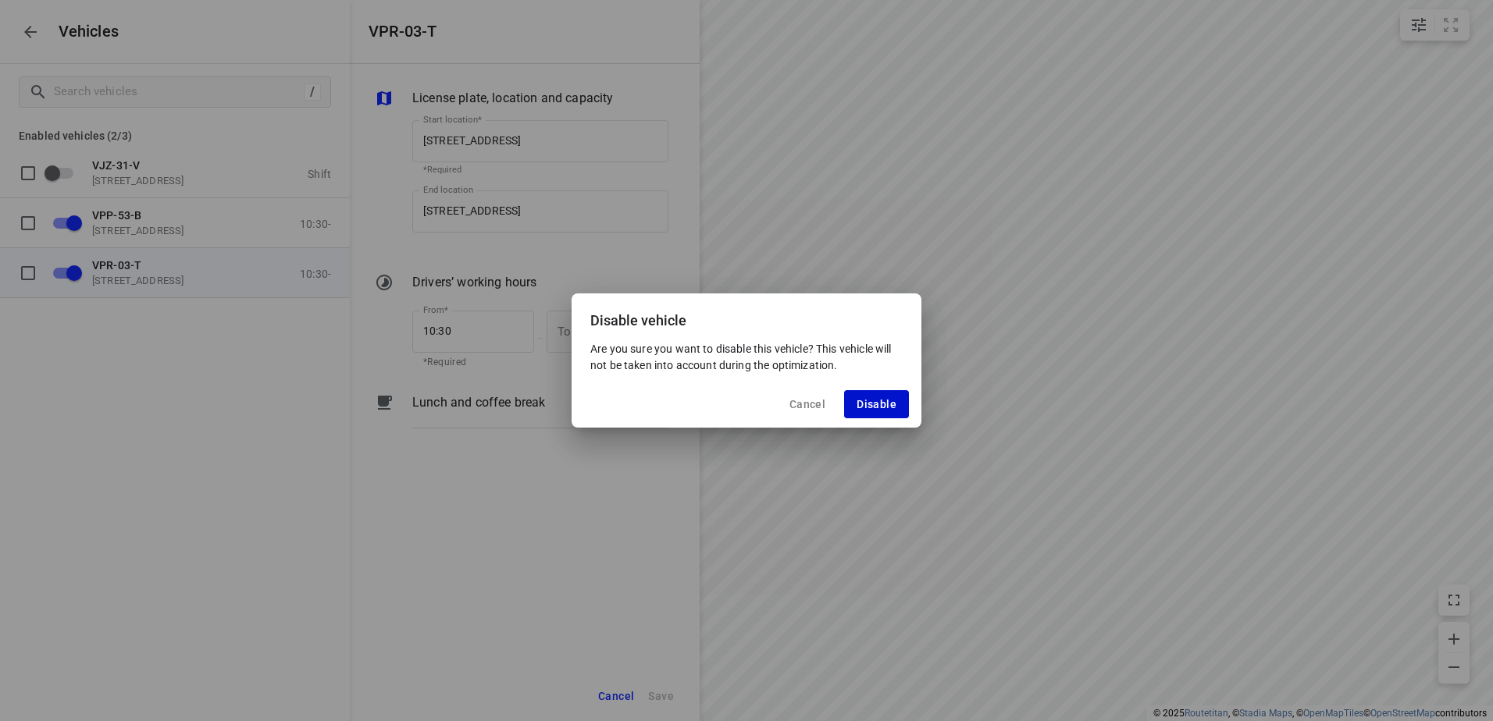
click at [881, 404] on span "Disable" at bounding box center [876, 404] width 40 height 12
checkbox input "false"
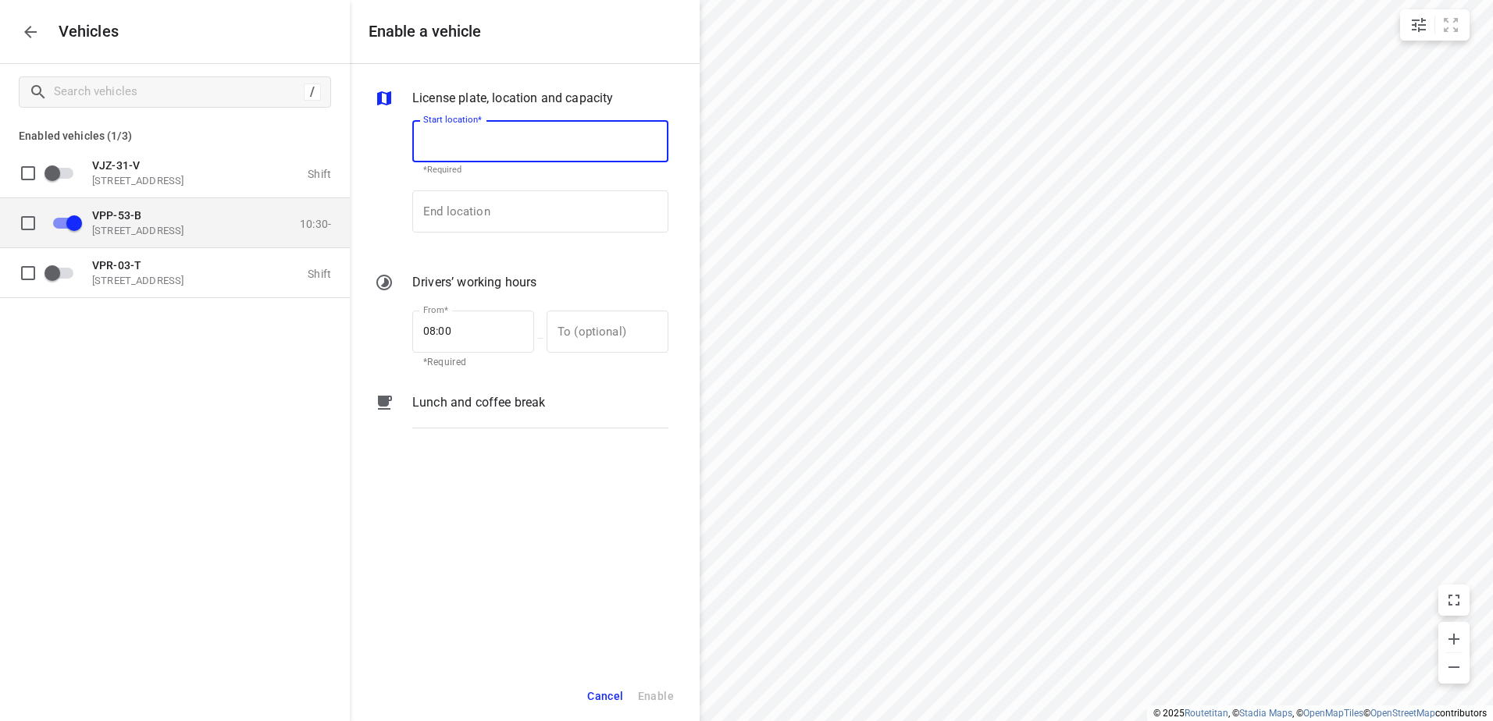
click at [142, 219] on p "VPP-53-B" at bounding box center [170, 214] width 156 height 12
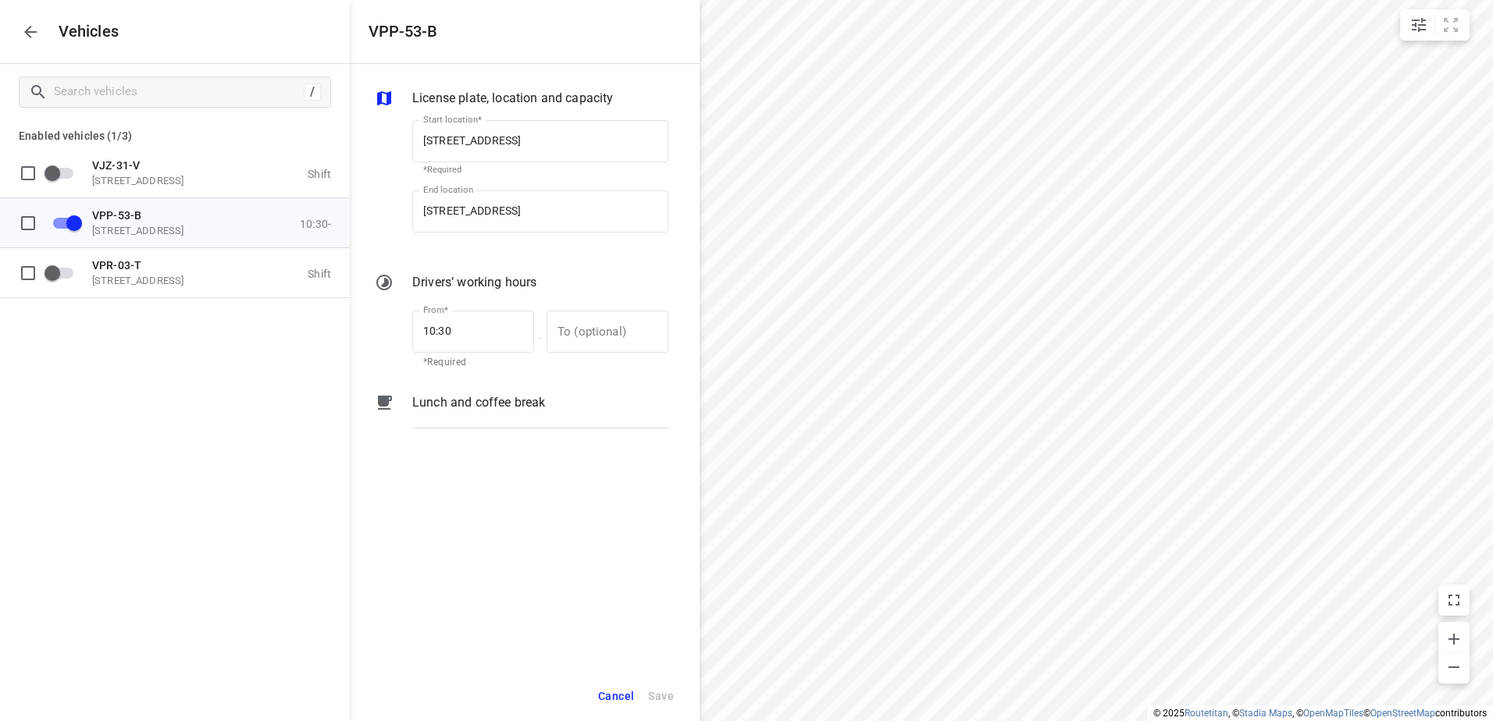
click at [486, 399] on p "Lunch and coffee break" at bounding box center [478, 402] width 133 height 19
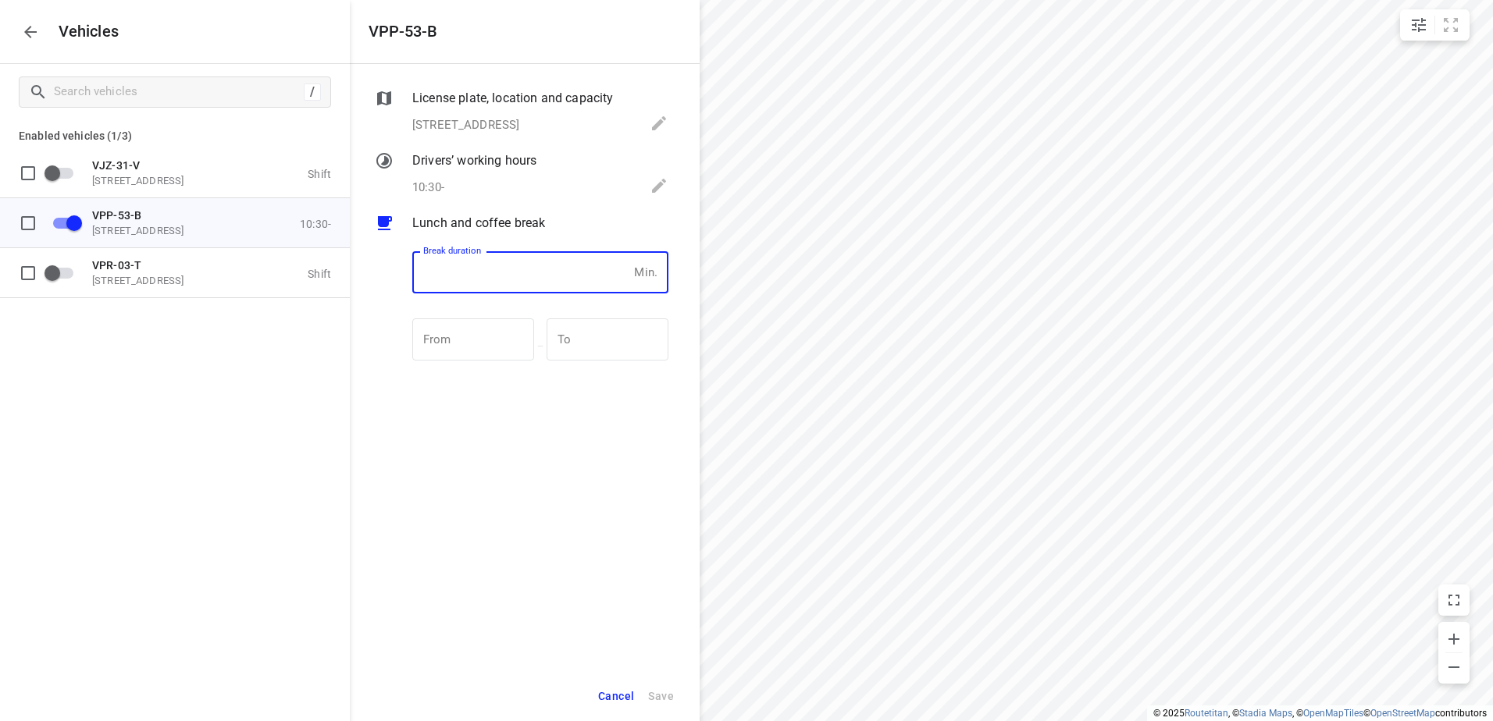
click at [488, 272] on input "number" at bounding box center [519, 272] width 215 height 42
type input "30"
click at [657, 693] on span "Save" at bounding box center [661, 697] width 26 height 20
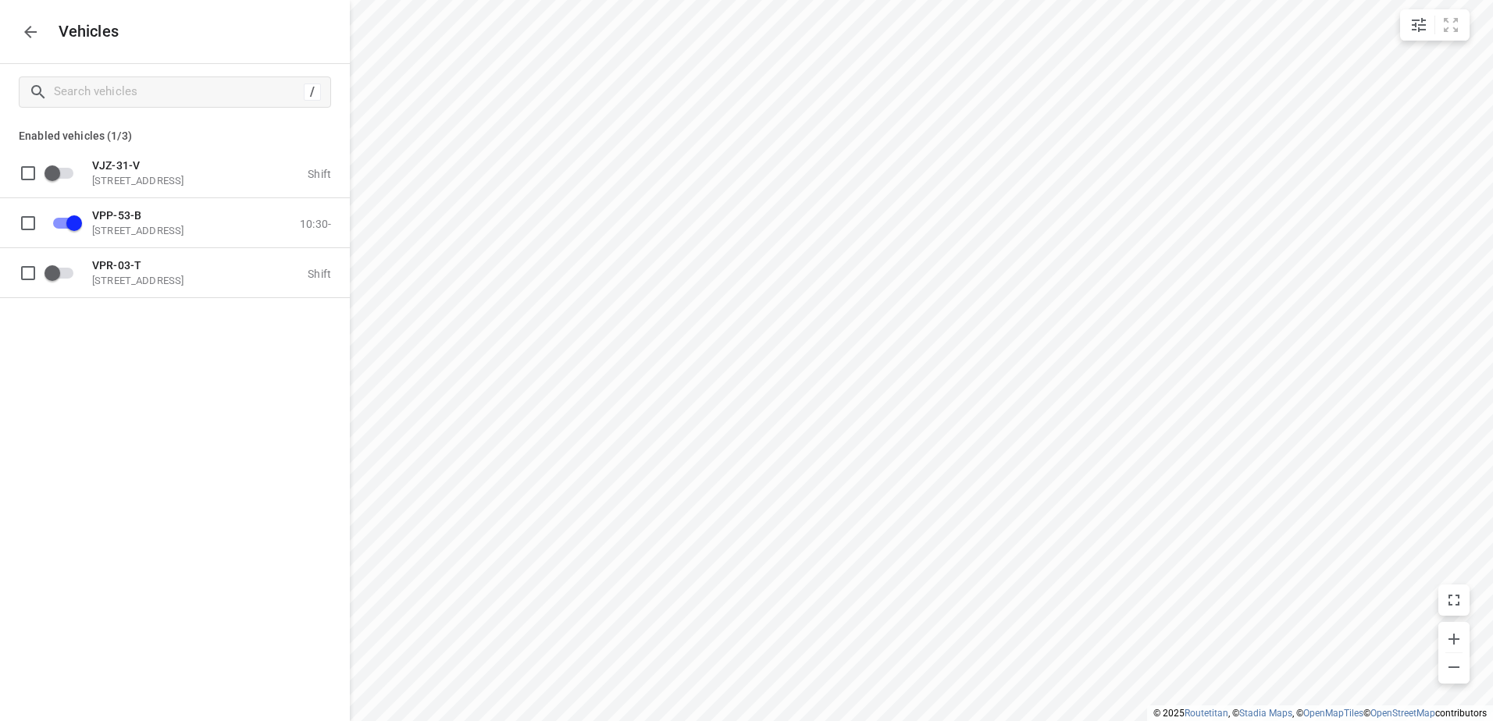
click at [30, 25] on icon "button" at bounding box center [30, 32] width 19 height 19
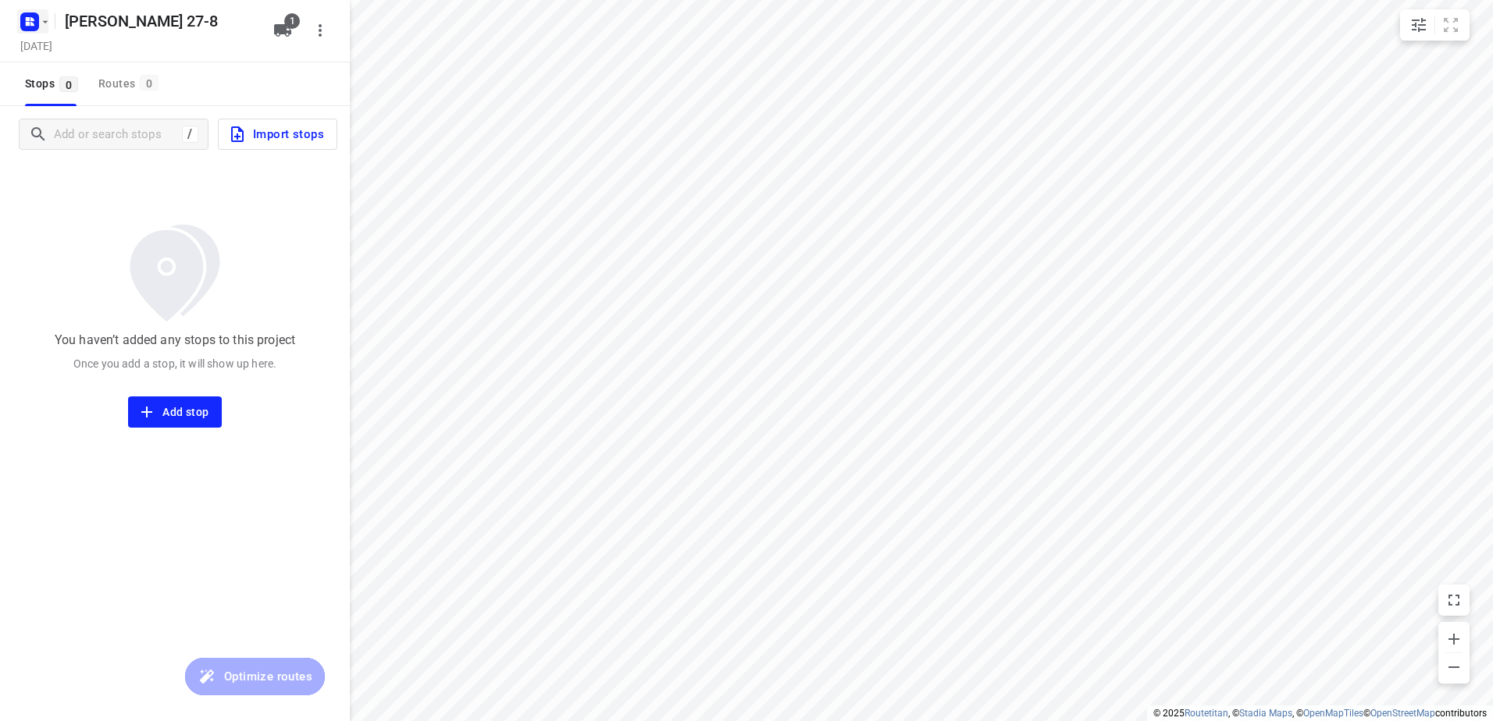
click at [48, 26] on icon "button" at bounding box center [45, 22] width 12 height 12
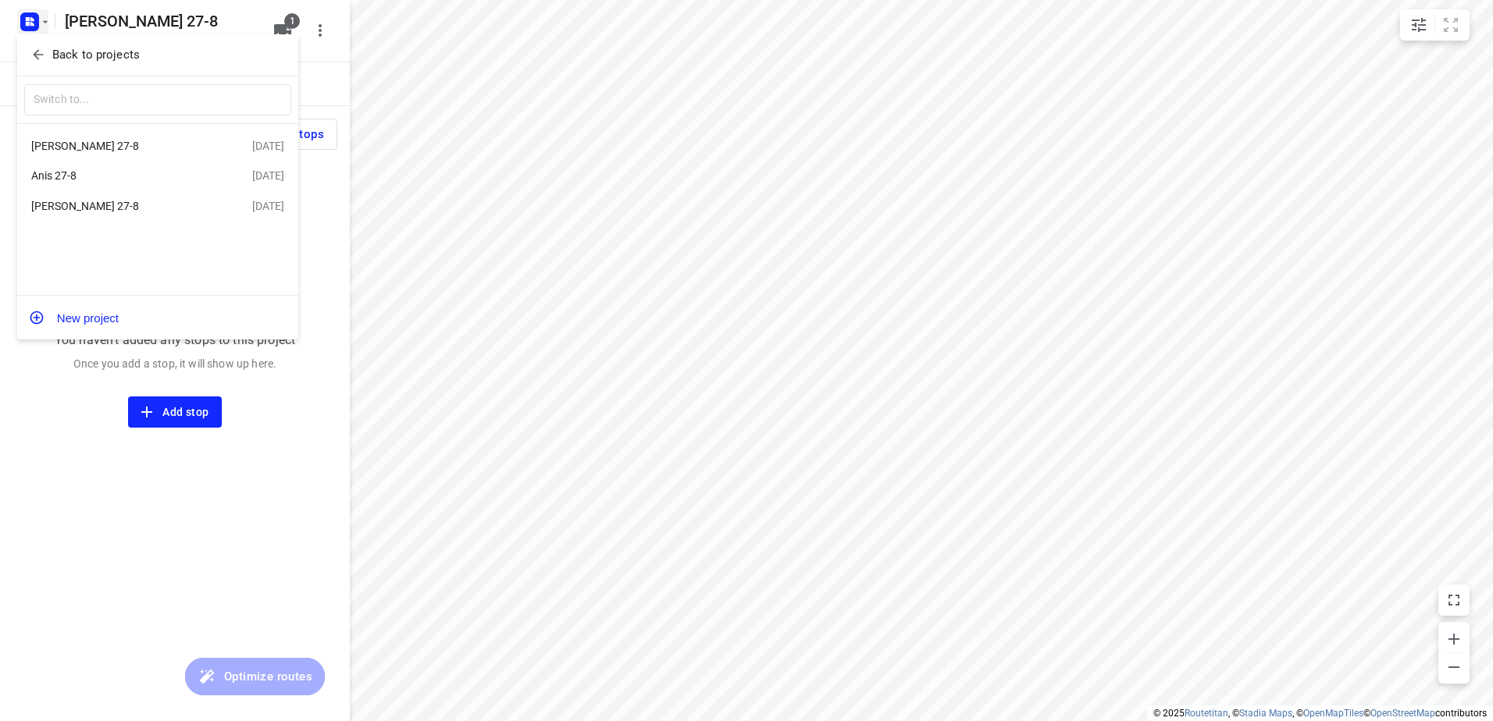
click at [69, 208] on div "[PERSON_NAME] 27-8" at bounding box center [121, 206] width 180 height 12
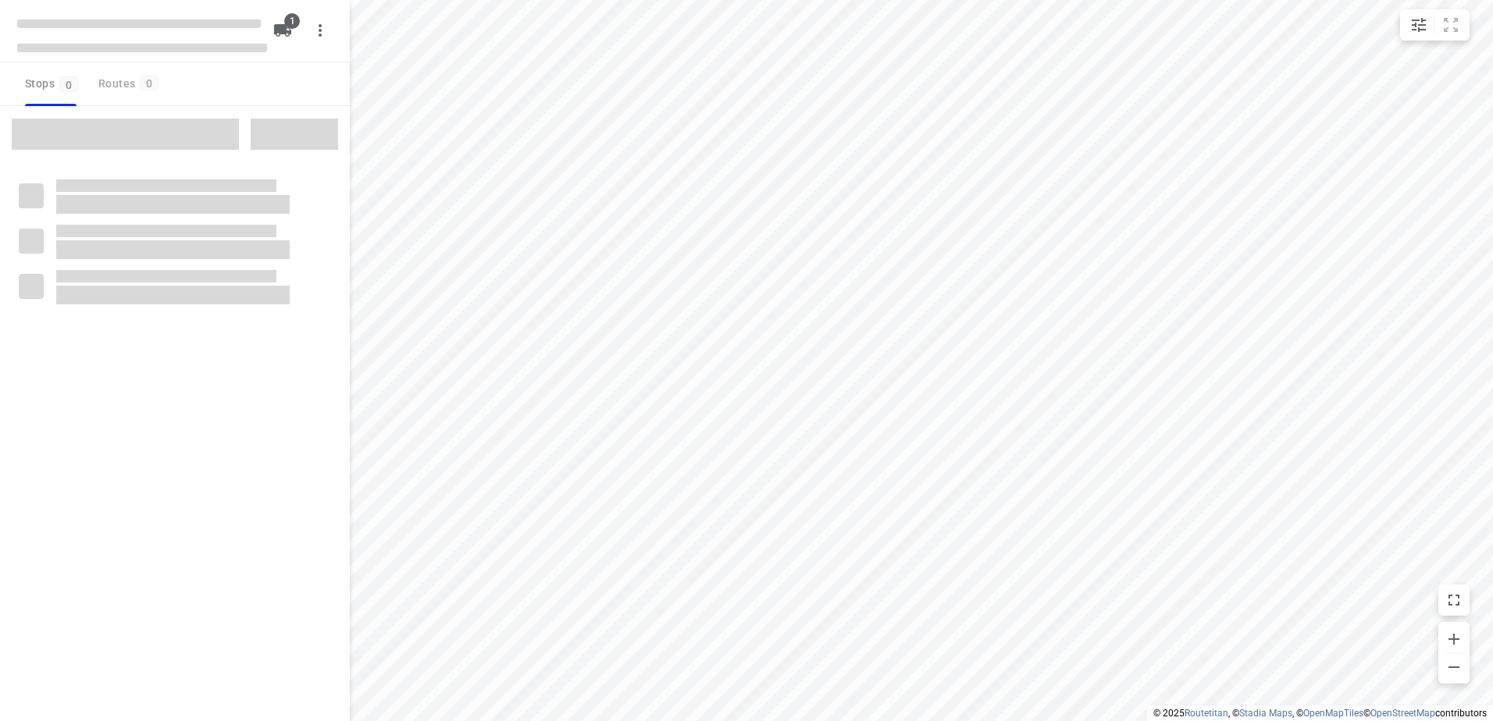
type input "distance"
